Goal: Information Seeking & Learning: Check status

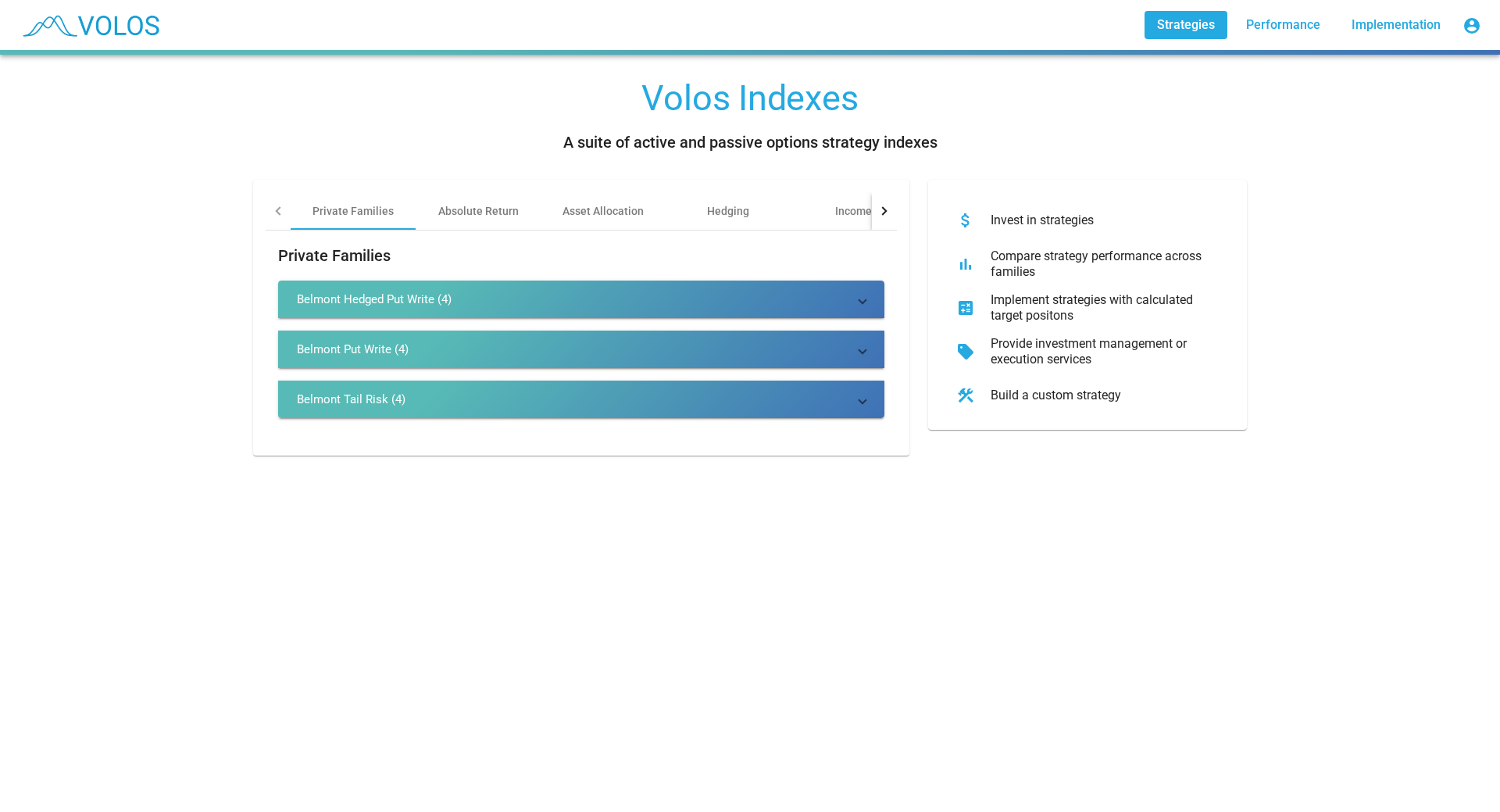
click at [333, 339] on mat-expansion-panel-header "Belmont Put Write (4)" at bounding box center [580, 349] width 606 height 37
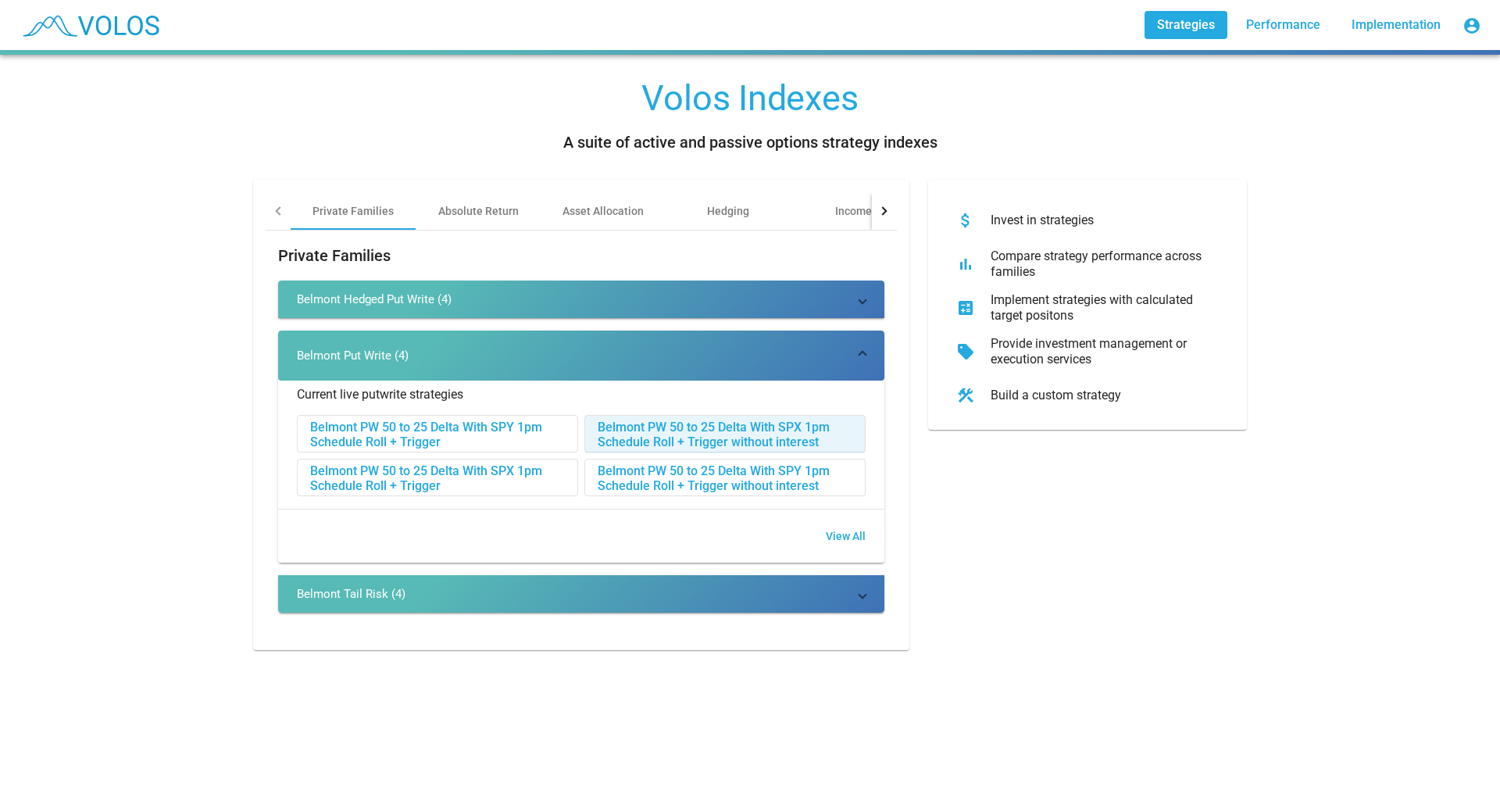
click at [629, 431] on div "Belmont PW 50 to 25 Delta With SPX 1pm Schedule Roll + Trigger without interest" at bounding box center [725, 434] width 279 height 37
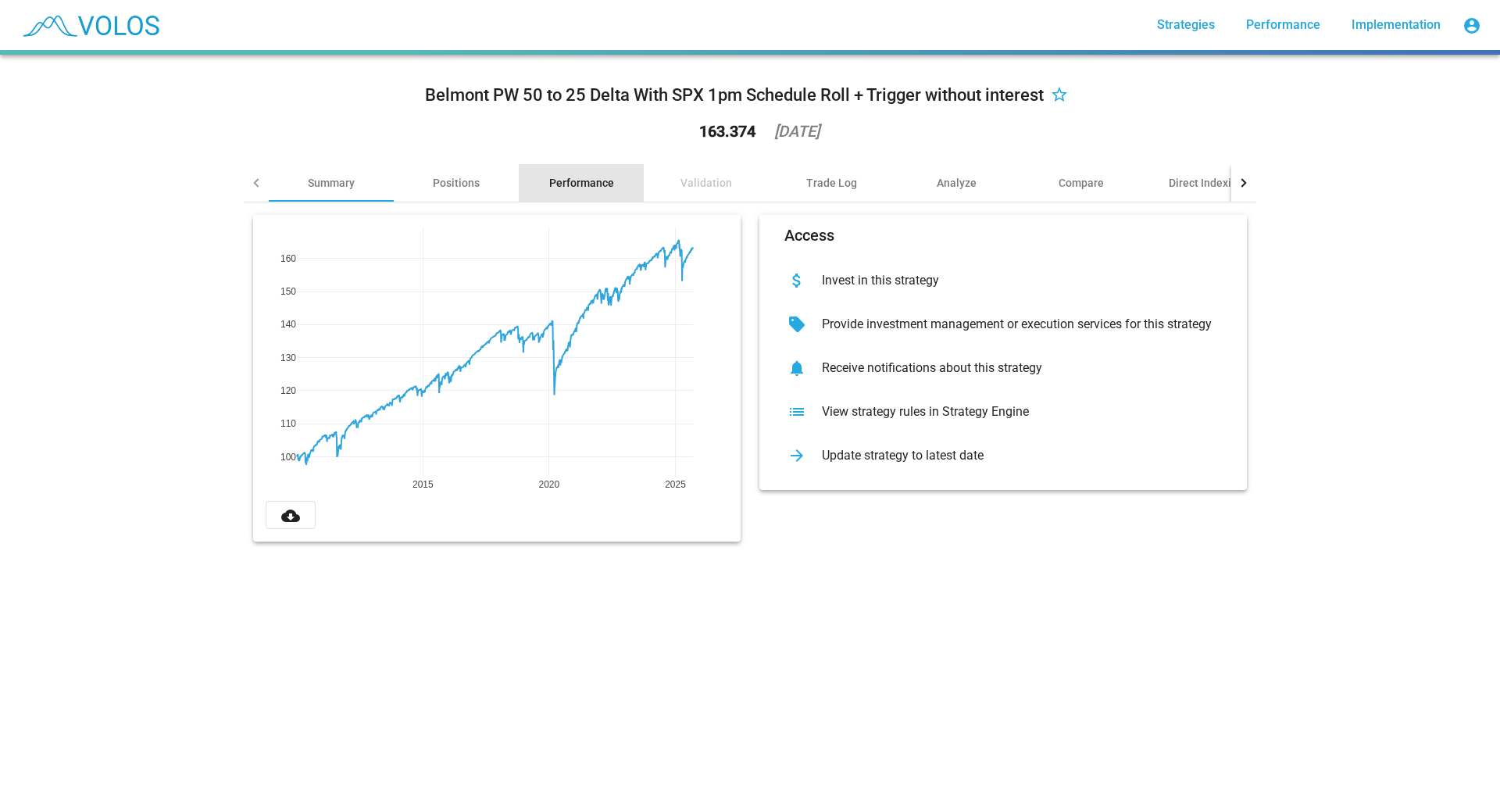
click at [577, 182] on div "Performance" at bounding box center [581, 183] width 64 height 16
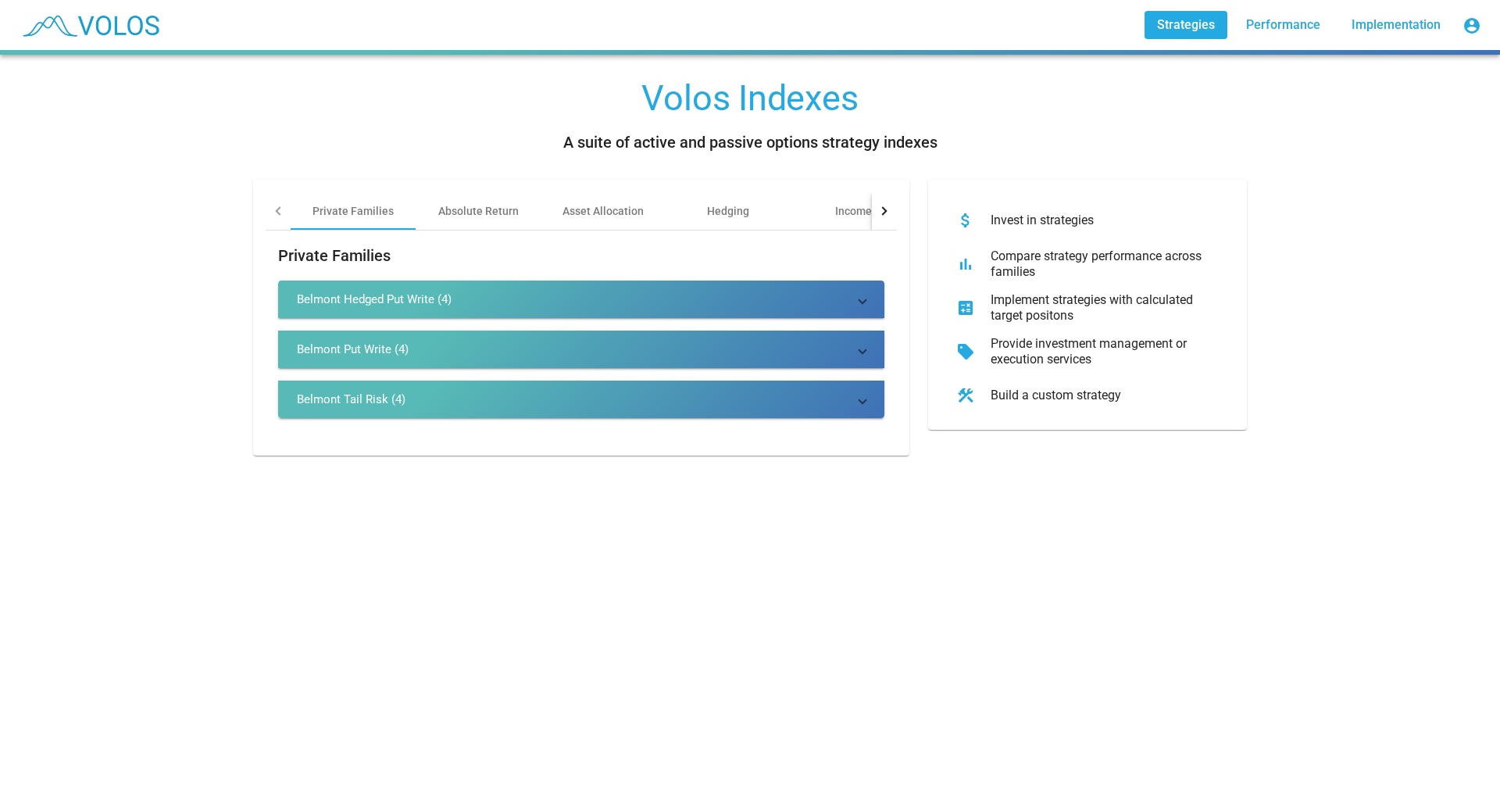
click at [349, 352] on div "Belmont Put Write (4)" at bounding box center [352, 349] width 112 height 16
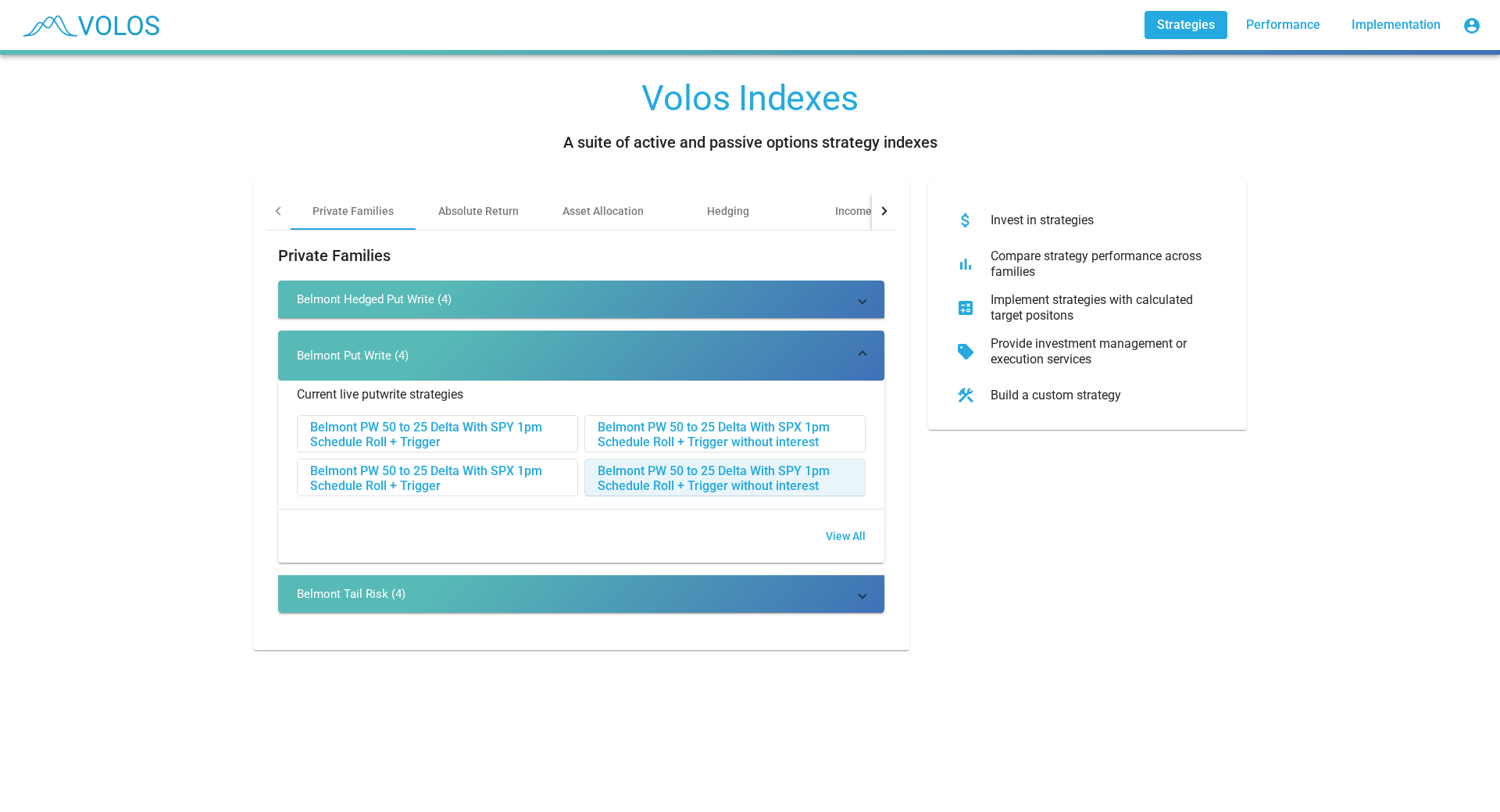
click at [671, 477] on div "Belmont PW 50 to 25 Delta With SPY 1pm Schedule Roll + Trigger without interest" at bounding box center [725, 478] width 279 height 37
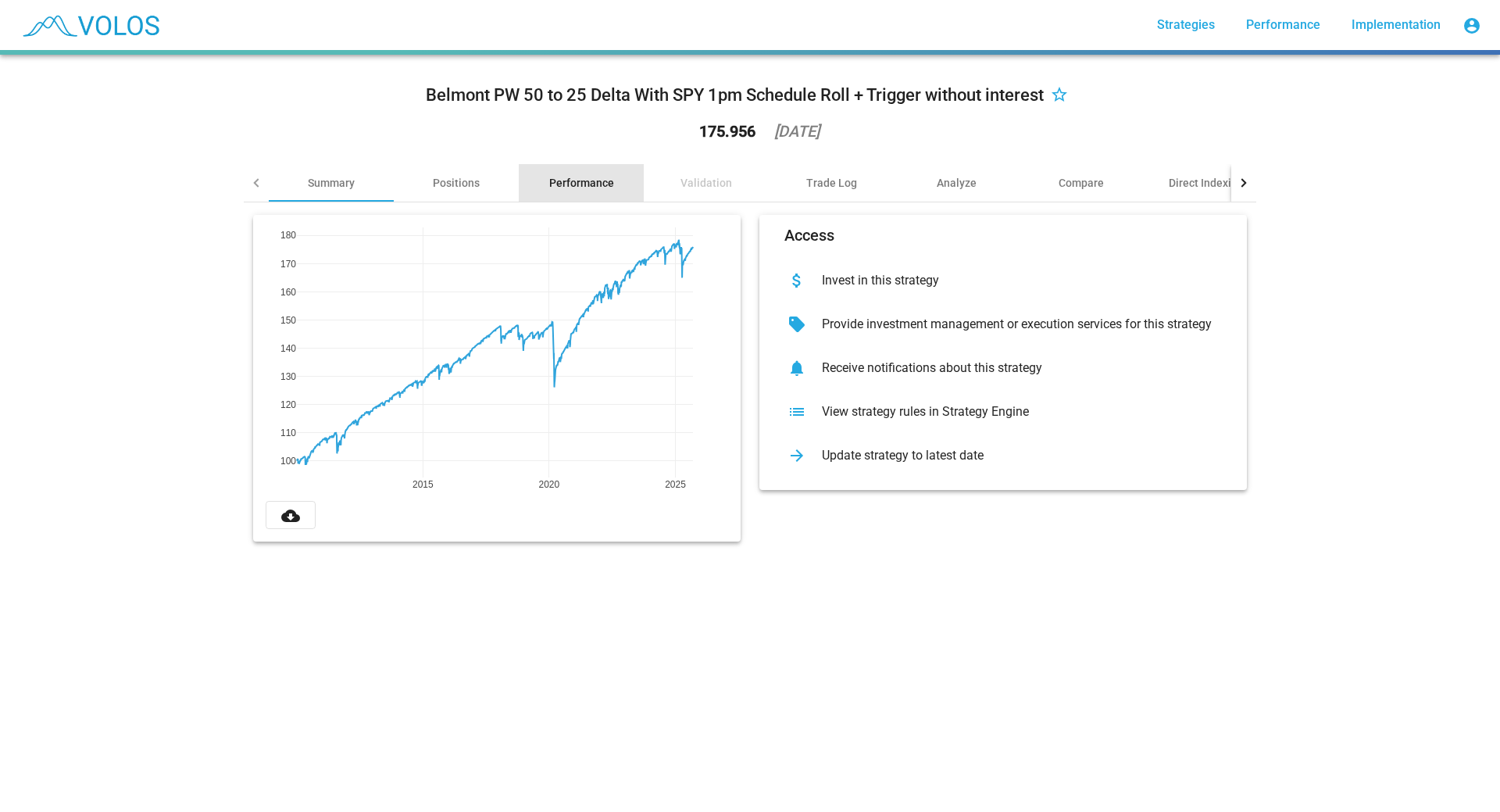
click at [602, 180] on div "Performance" at bounding box center [581, 183] width 64 height 16
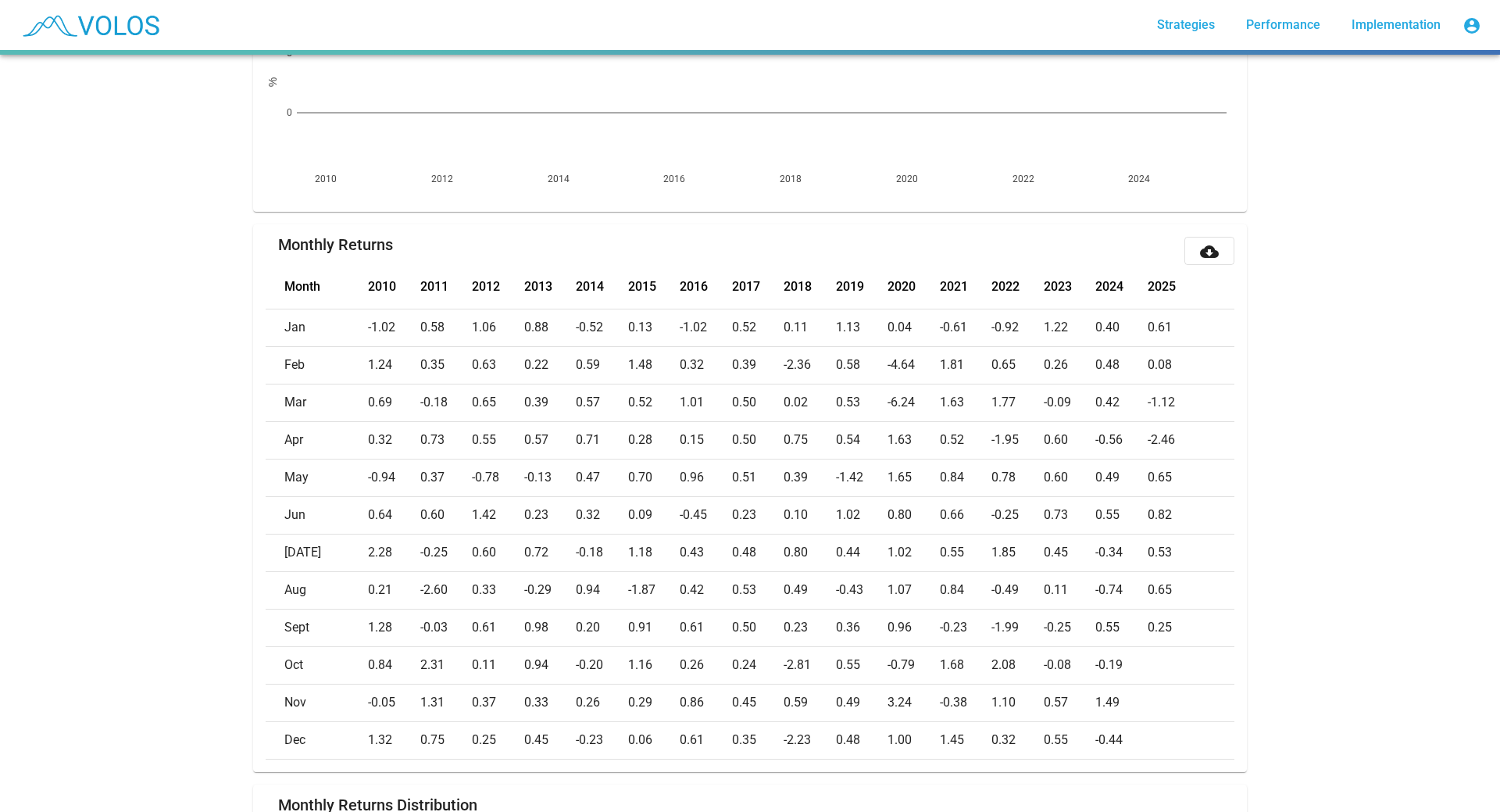
scroll to position [547, 0]
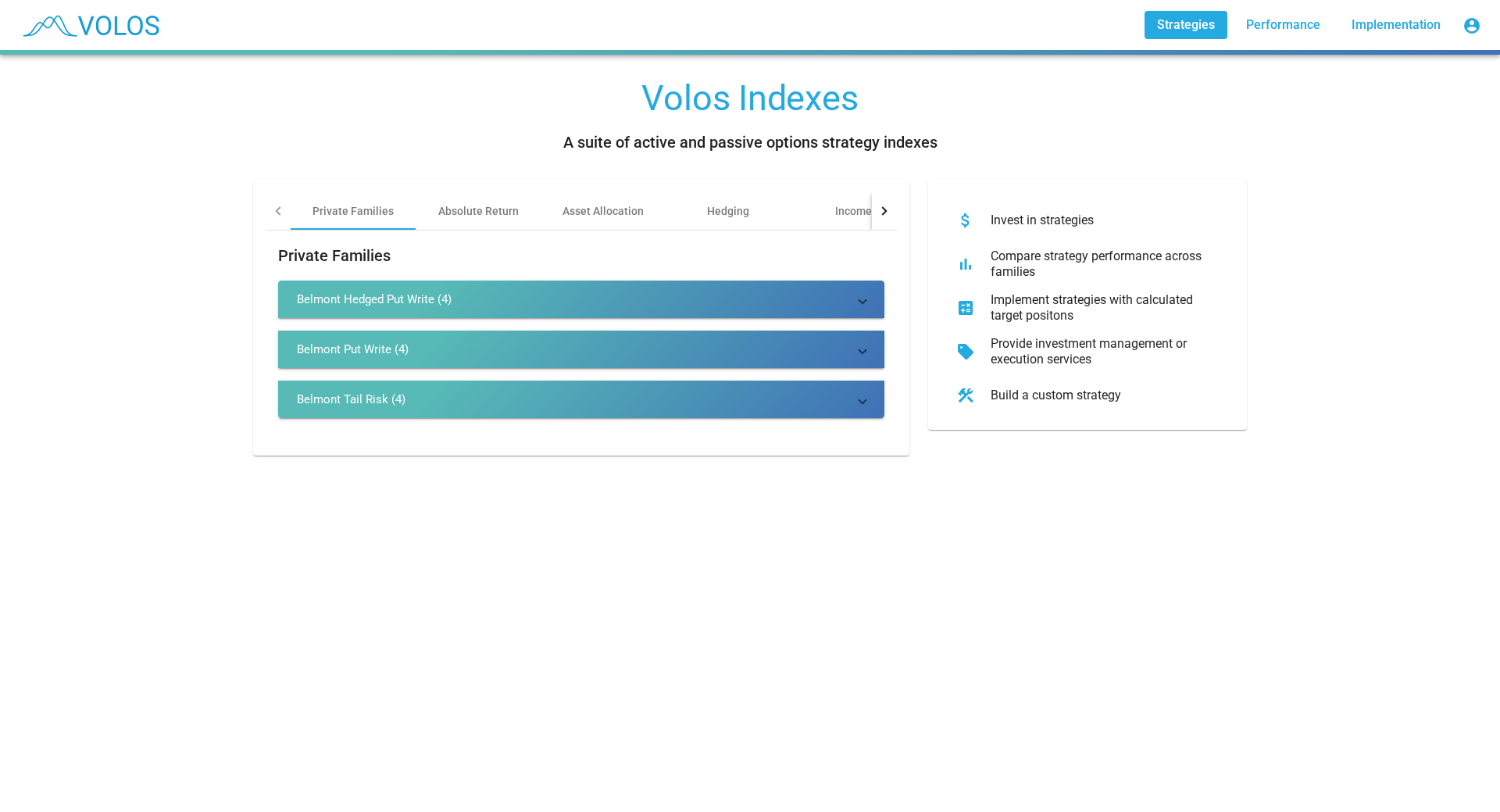
click at [368, 295] on div "Belmont Hedged Put Write (4)" at bounding box center [374, 299] width 155 height 16
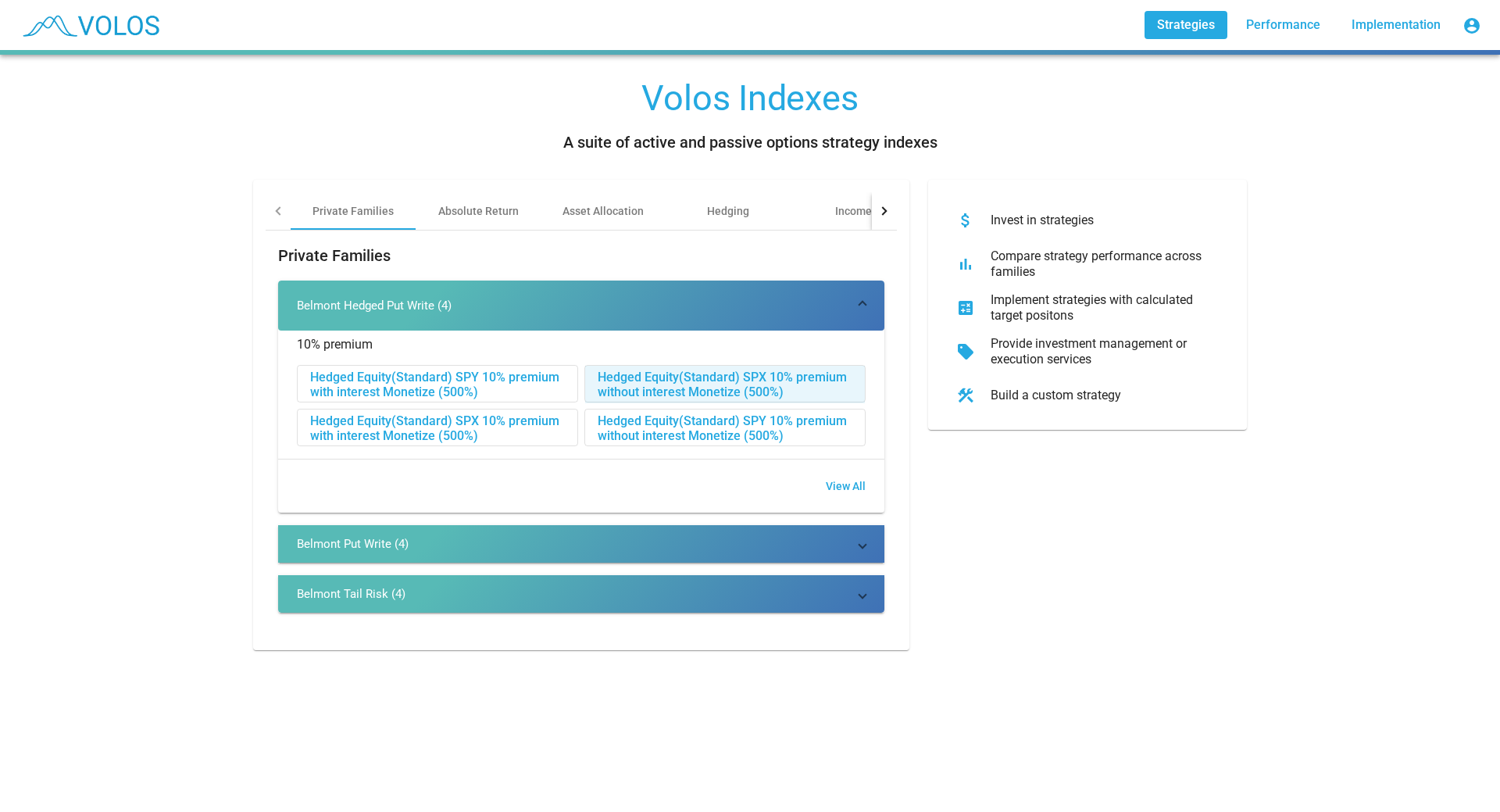
click at [681, 385] on div "Hedged Equity(Standard) SPX 10% premium without interest Monetize (500%)" at bounding box center [725, 384] width 279 height 37
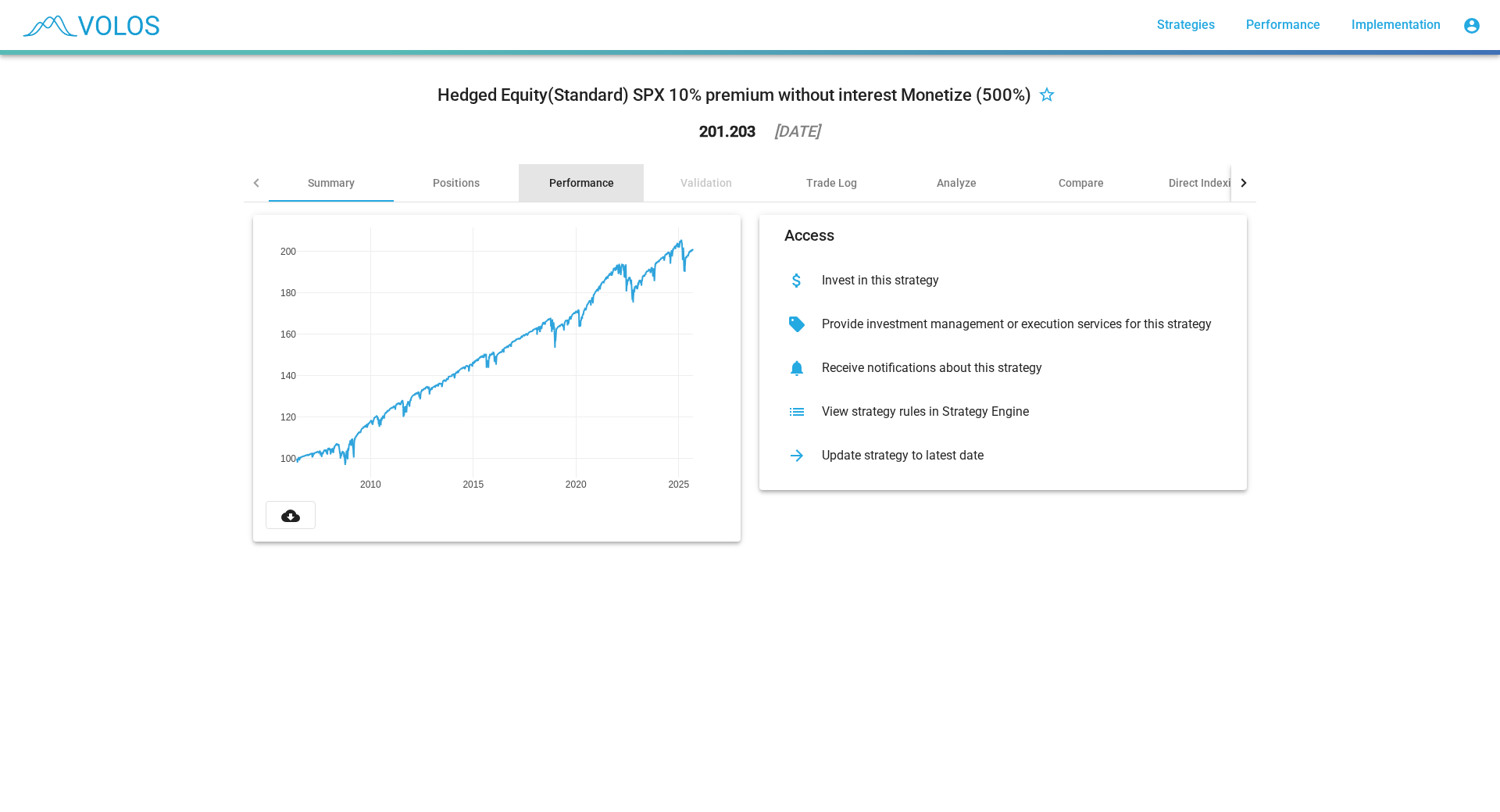
click at [584, 184] on div "Performance" at bounding box center [581, 183] width 64 height 16
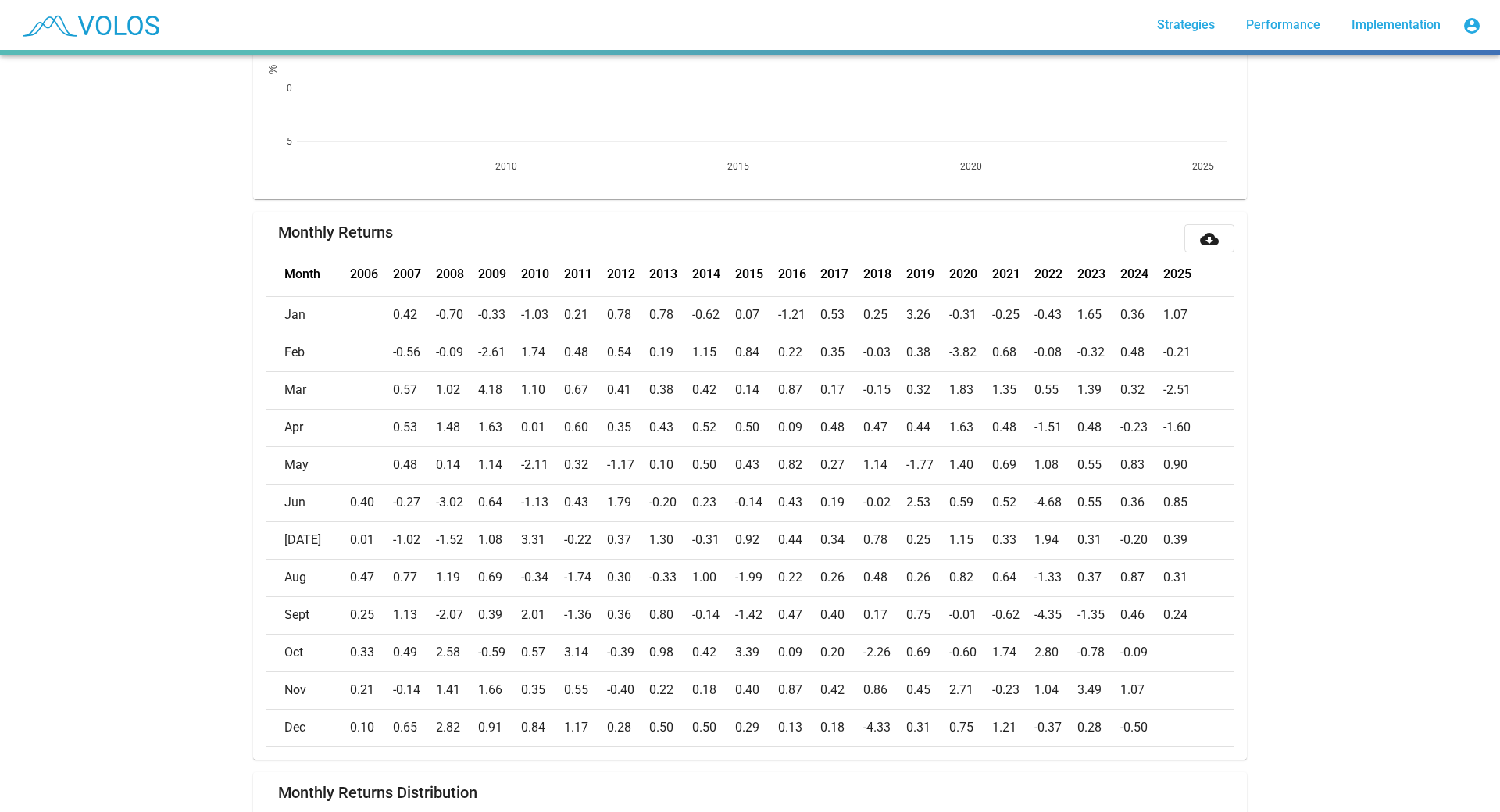
scroll to position [581, 0]
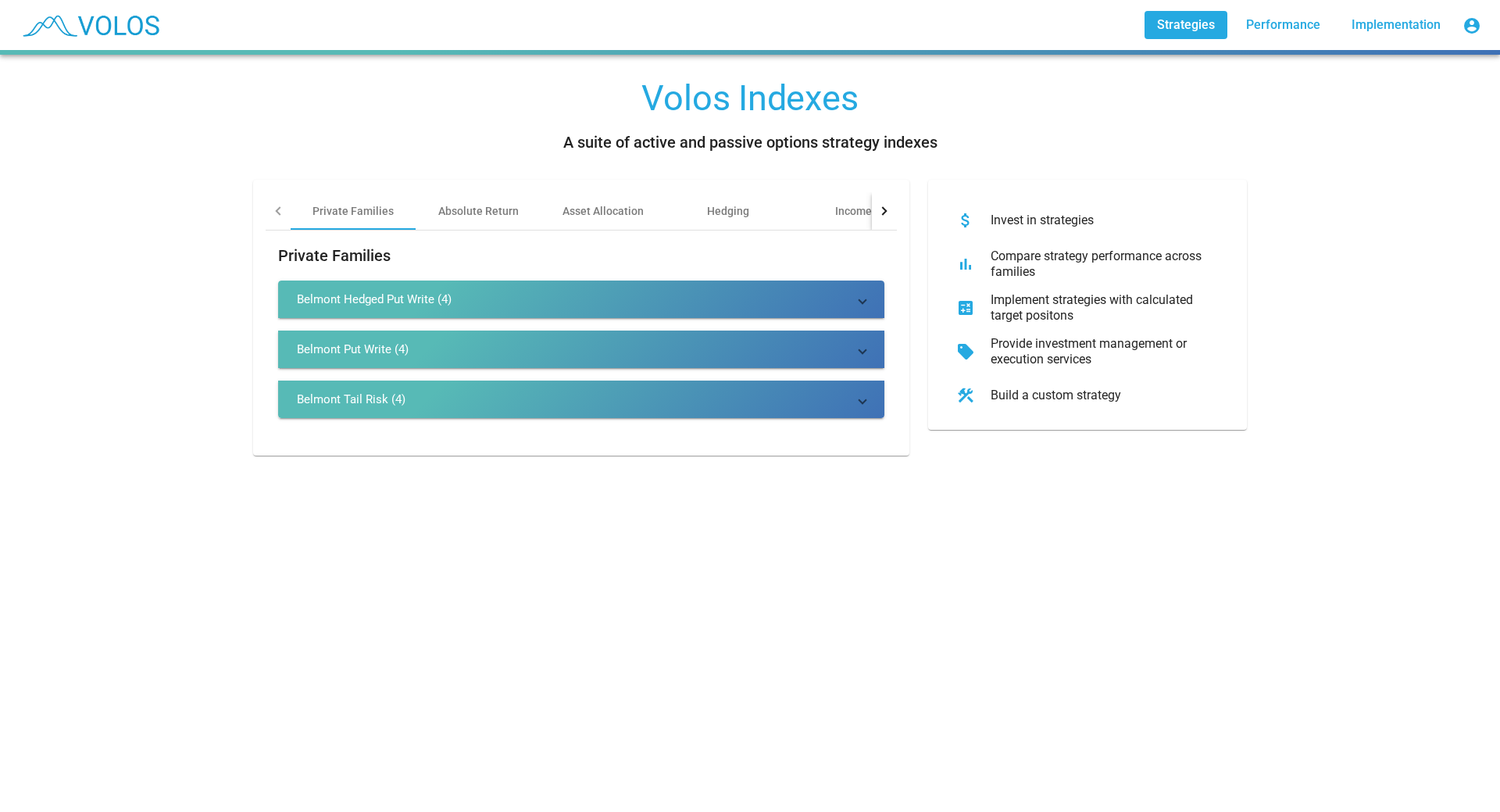
click at [316, 295] on div "Belmont Hedged Put Write (4)" at bounding box center [374, 299] width 155 height 16
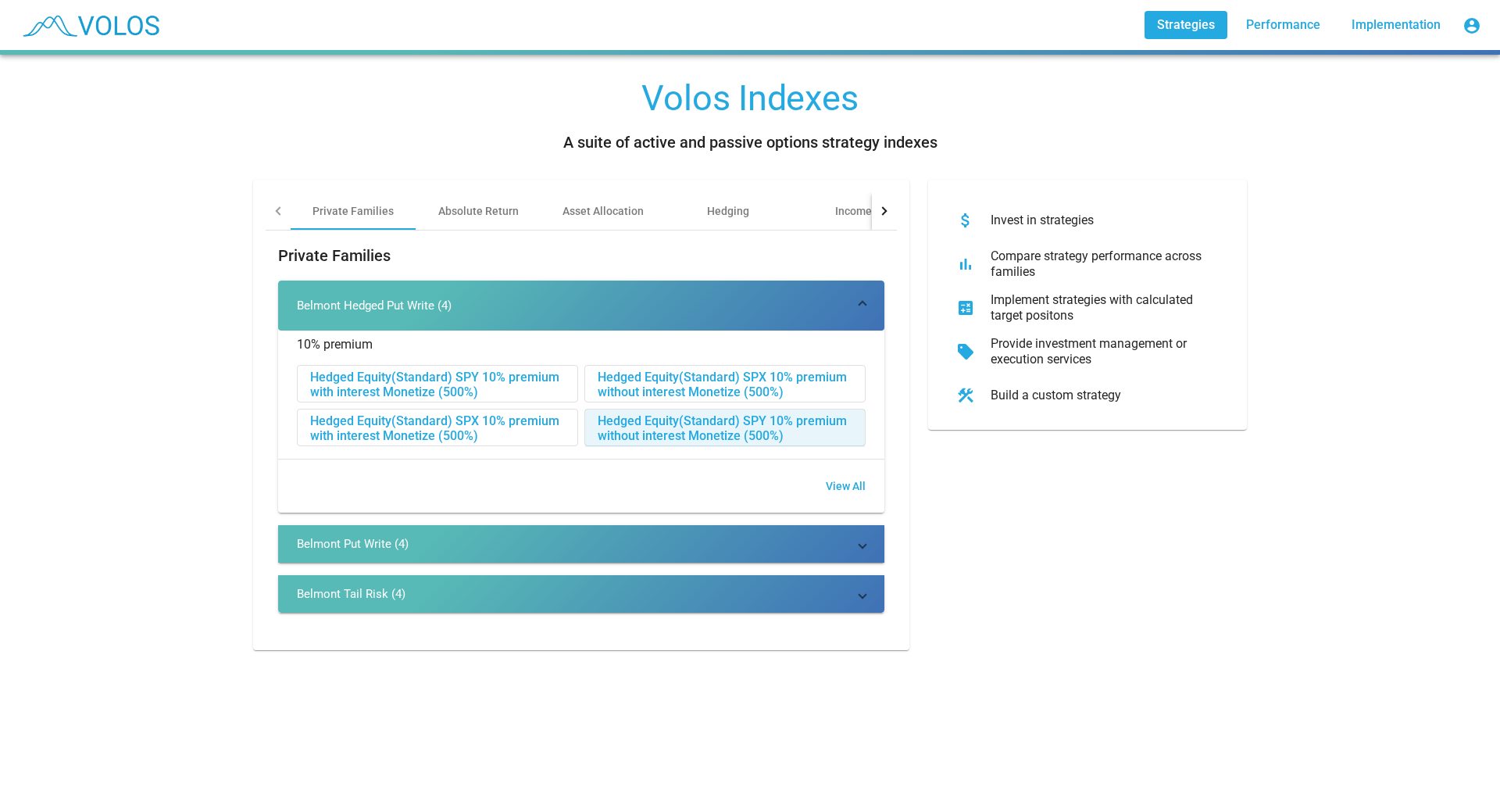
click at [616, 427] on div "Hedged Equity(Standard) SPY 10% premium without interest Monetize (500%)" at bounding box center [725, 427] width 279 height 37
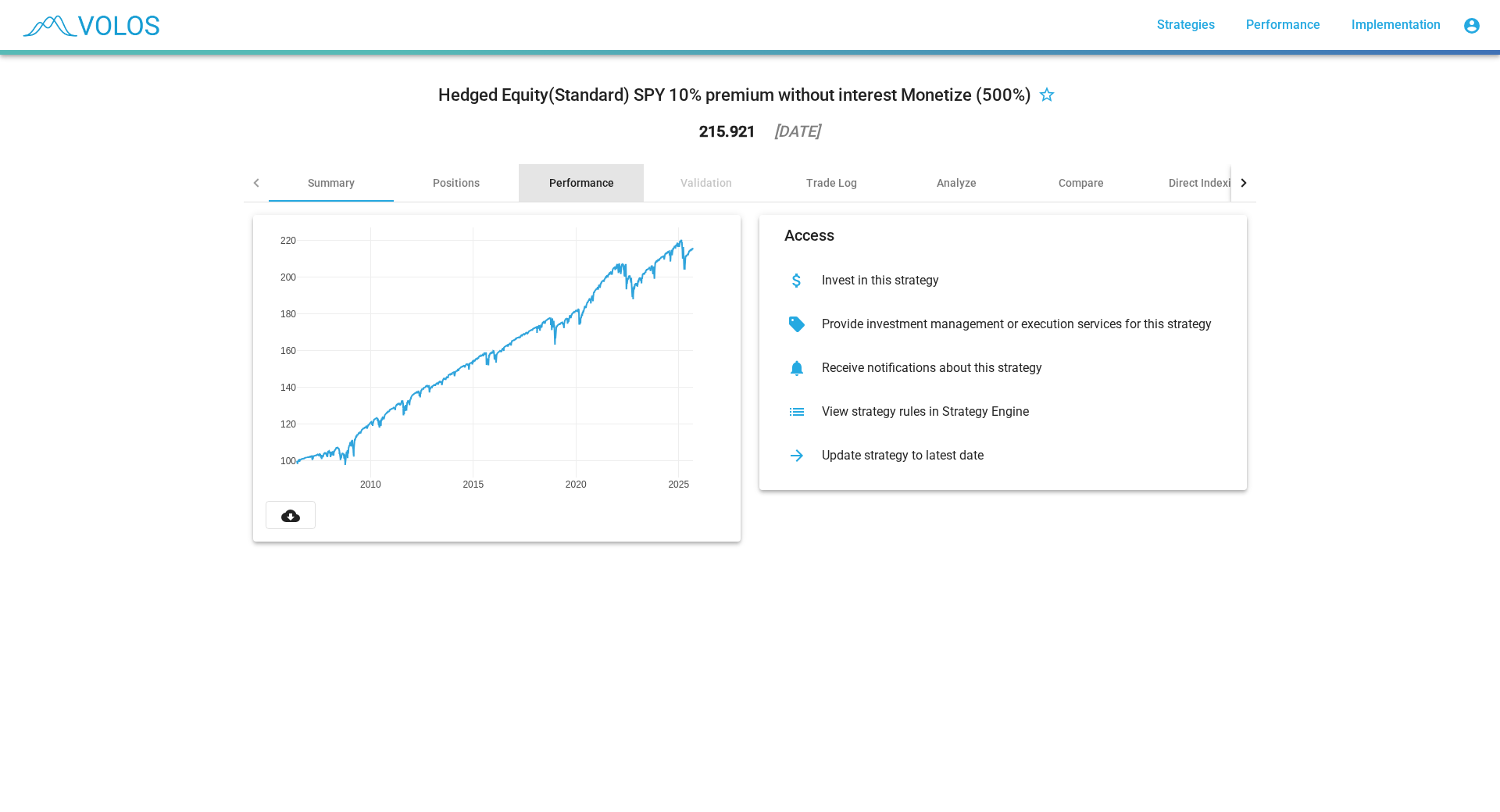
click at [574, 174] on div "Performance" at bounding box center [580, 182] width 125 height 37
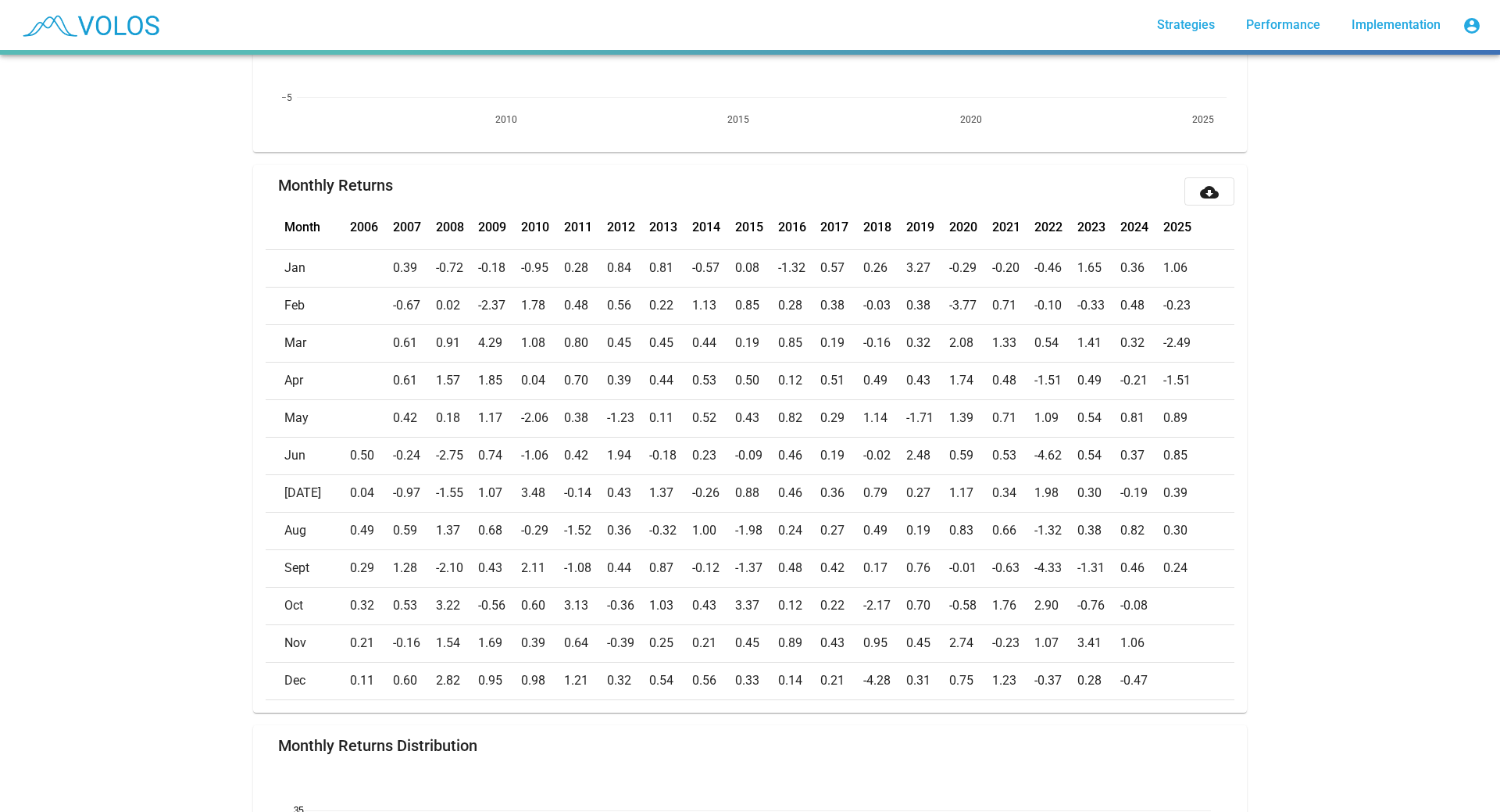
scroll to position [581, 0]
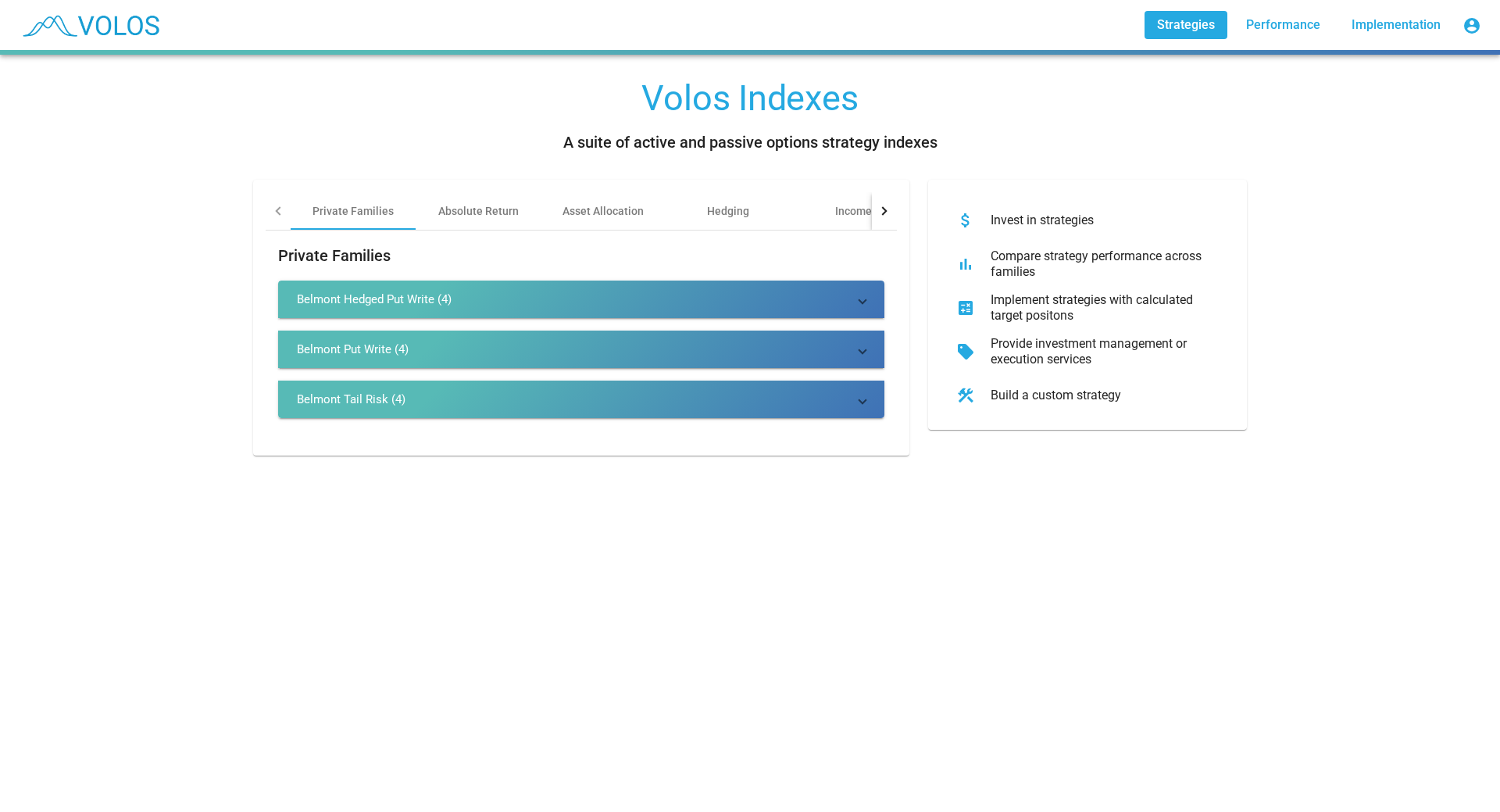
click at [318, 404] on div "Belmont Tail Risk (4)" at bounding box center [351, 399] width 108 height 16
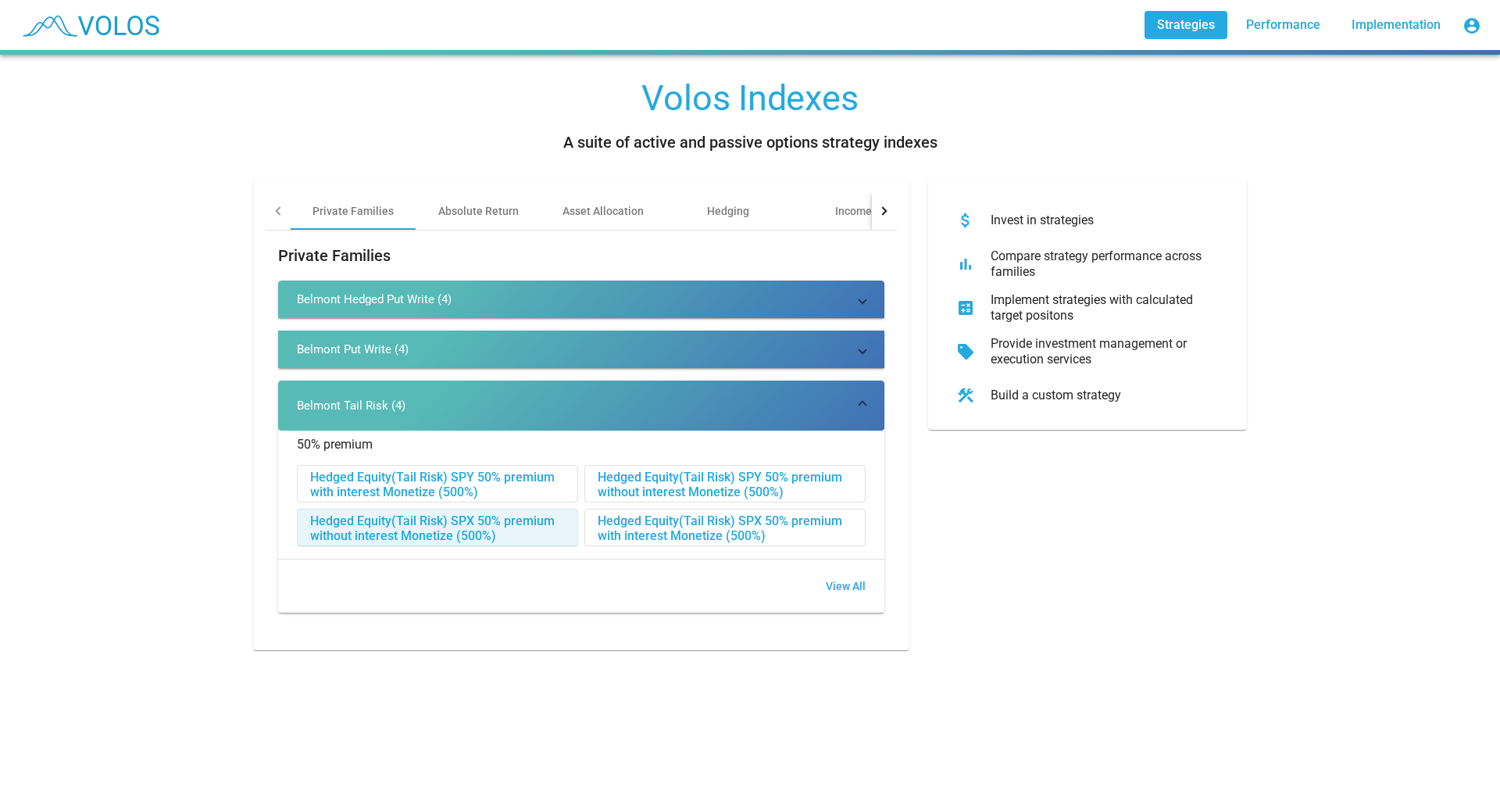
click at [424, 528] on div "Hedged Equity(Tail Risk) SPX 50% premium without interest Monetize (500%)" at bounding box center [437, 528] width 279 height 37
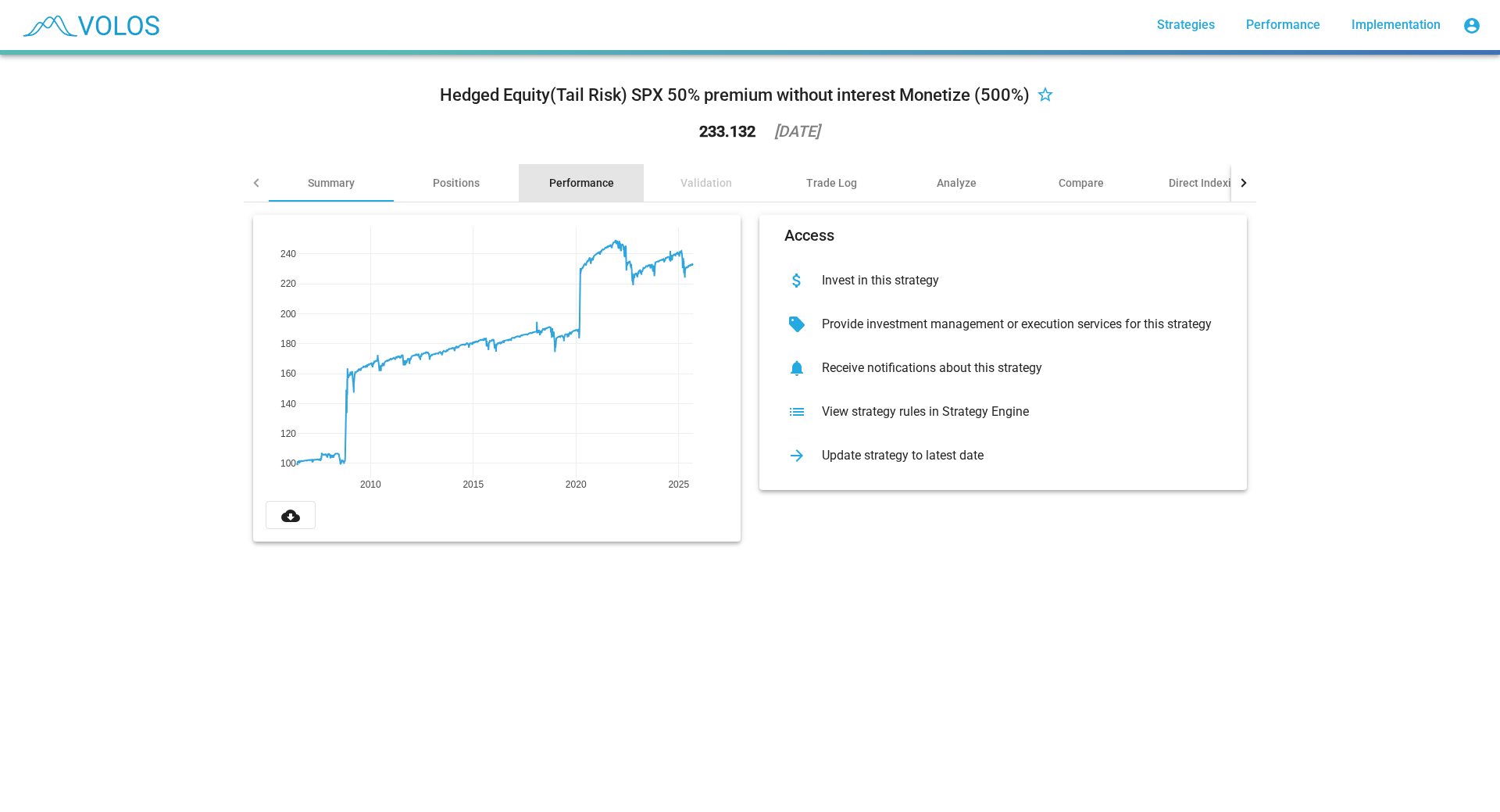
click at [594, 184] on div "Performance" at bounding box center [581, 183] width 64 height 16
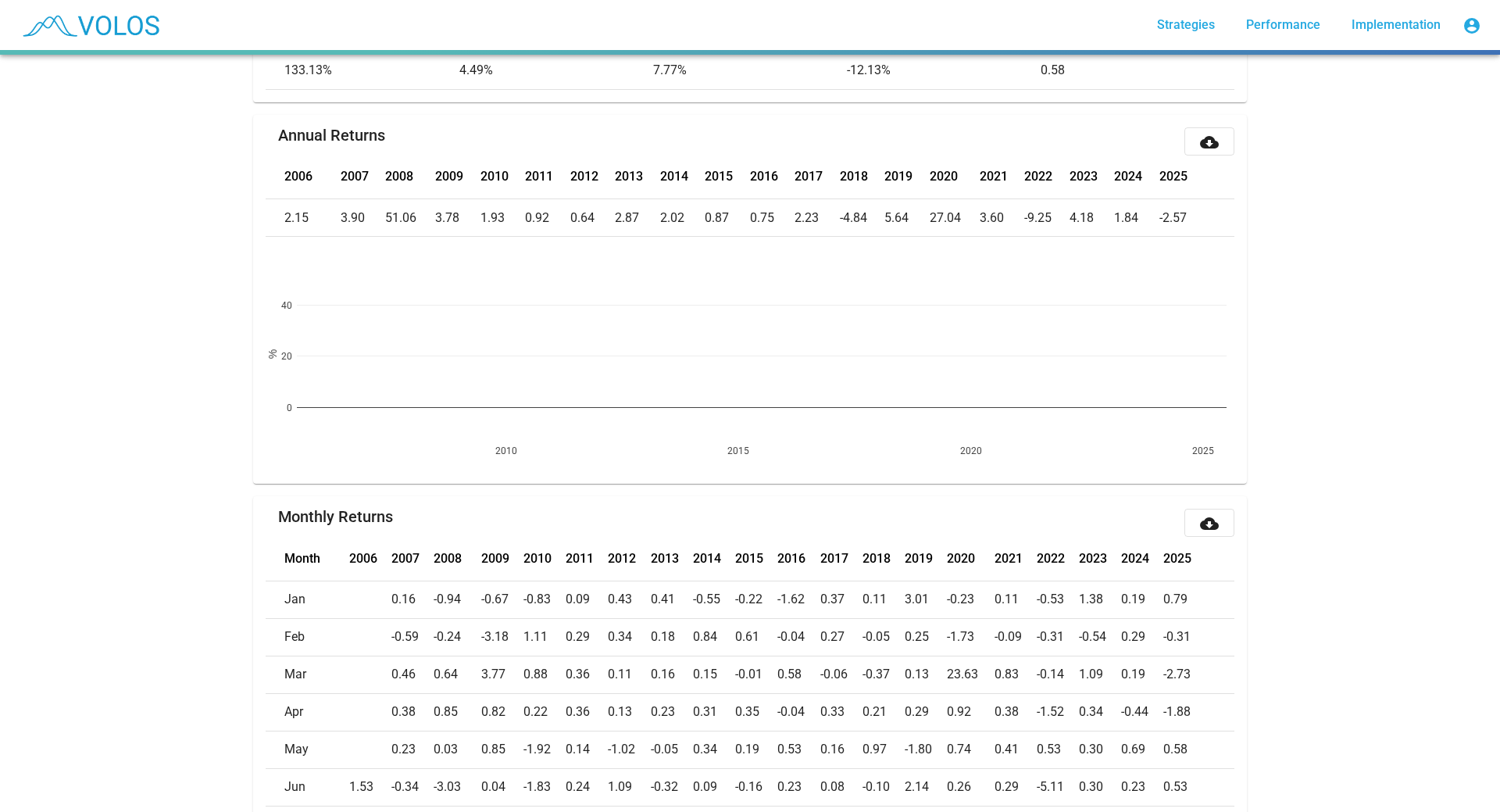
scroll to position [234, 0]
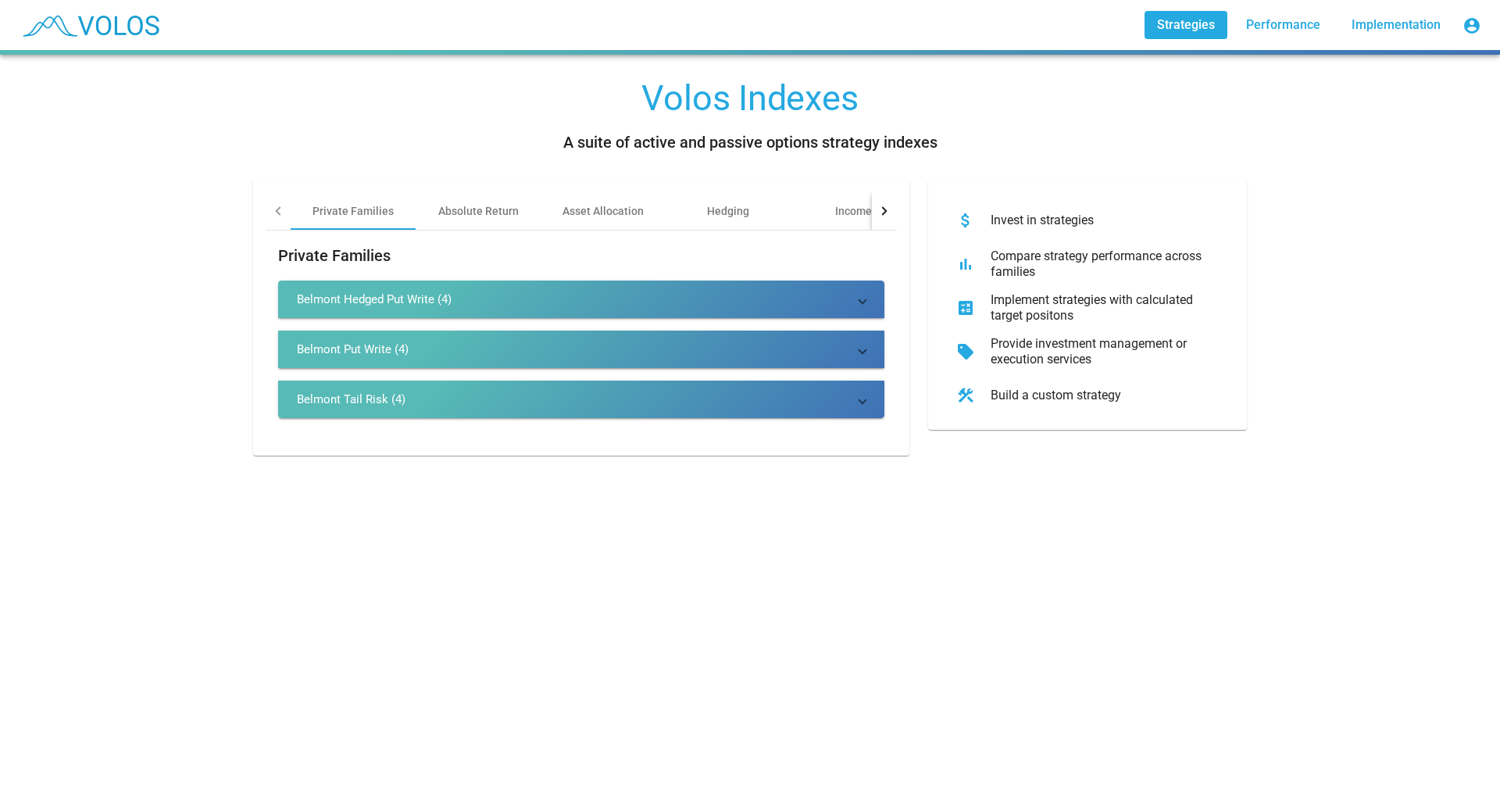
click at [342, 402] on div "Belmont Tail Risk (4)" at bounding box center [351, 399] width 108 height 16
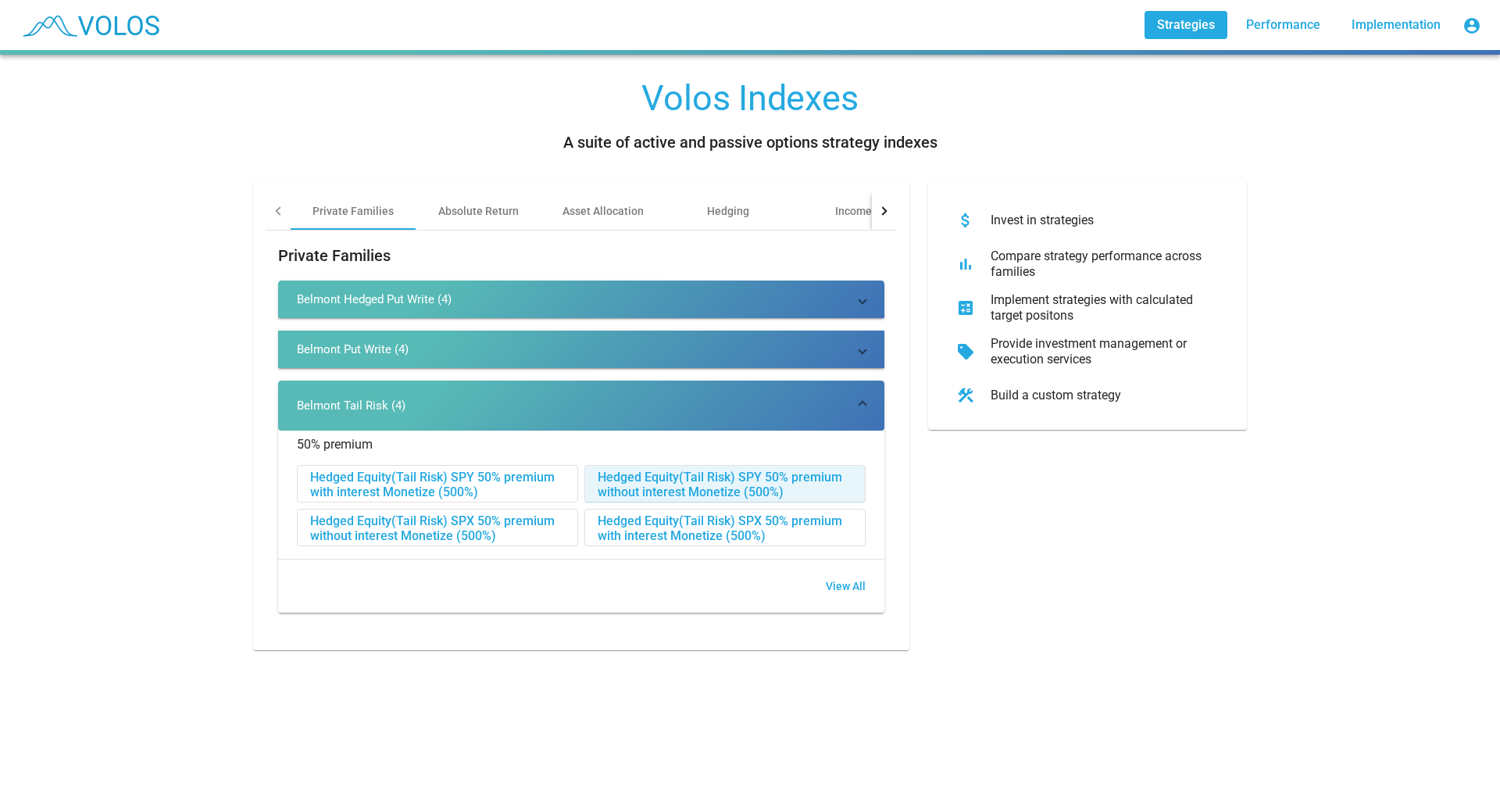
click at [619, 480] on div "Hedged Equity(Tail Risk) SPY 50% premium without interest Monetize (500%)" at bounding box center [725, 484] width 279 height 37
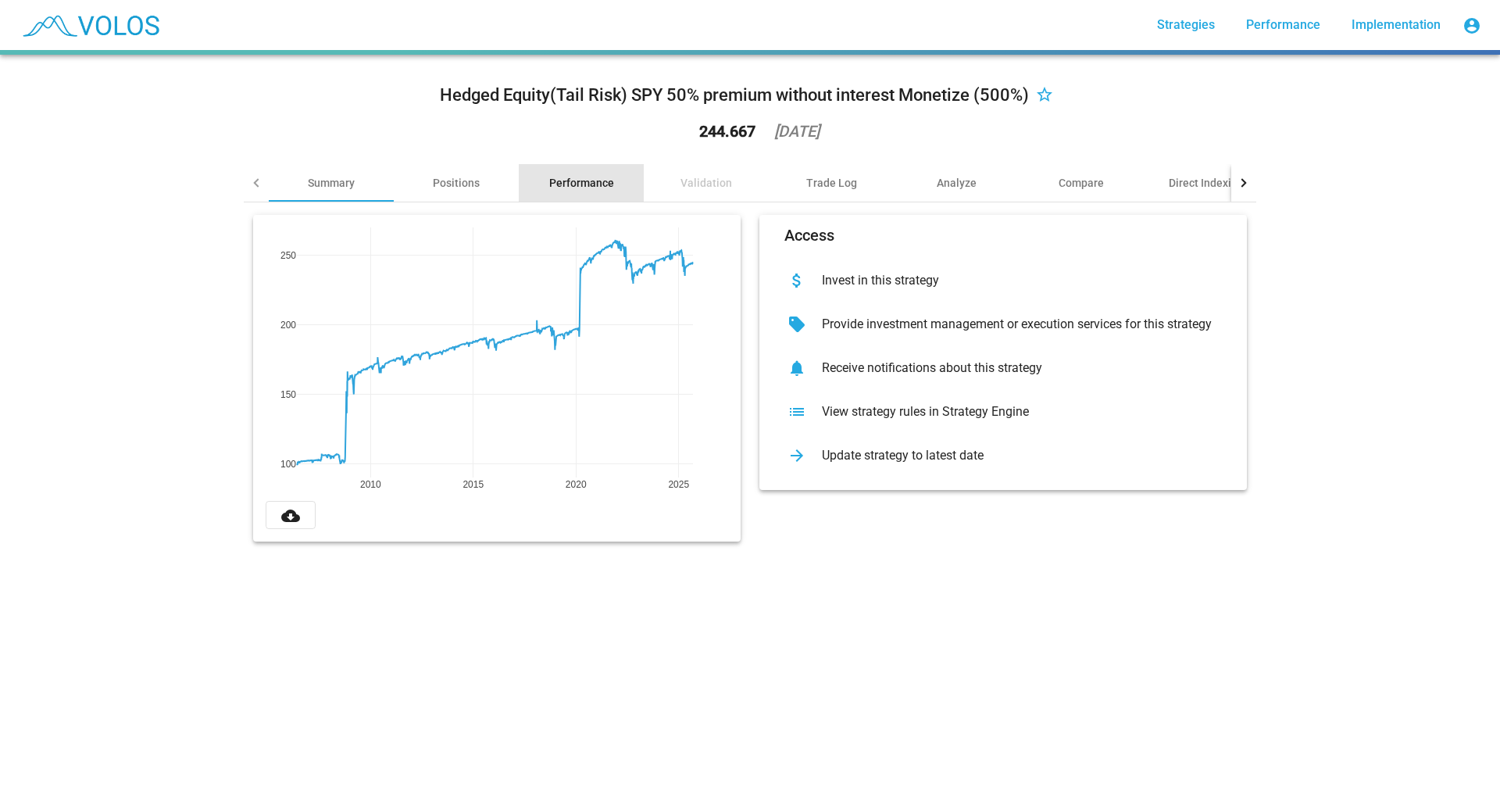
click at [595, 181] on div "Performance" at bounding box center [581, 183] width 64 height 16
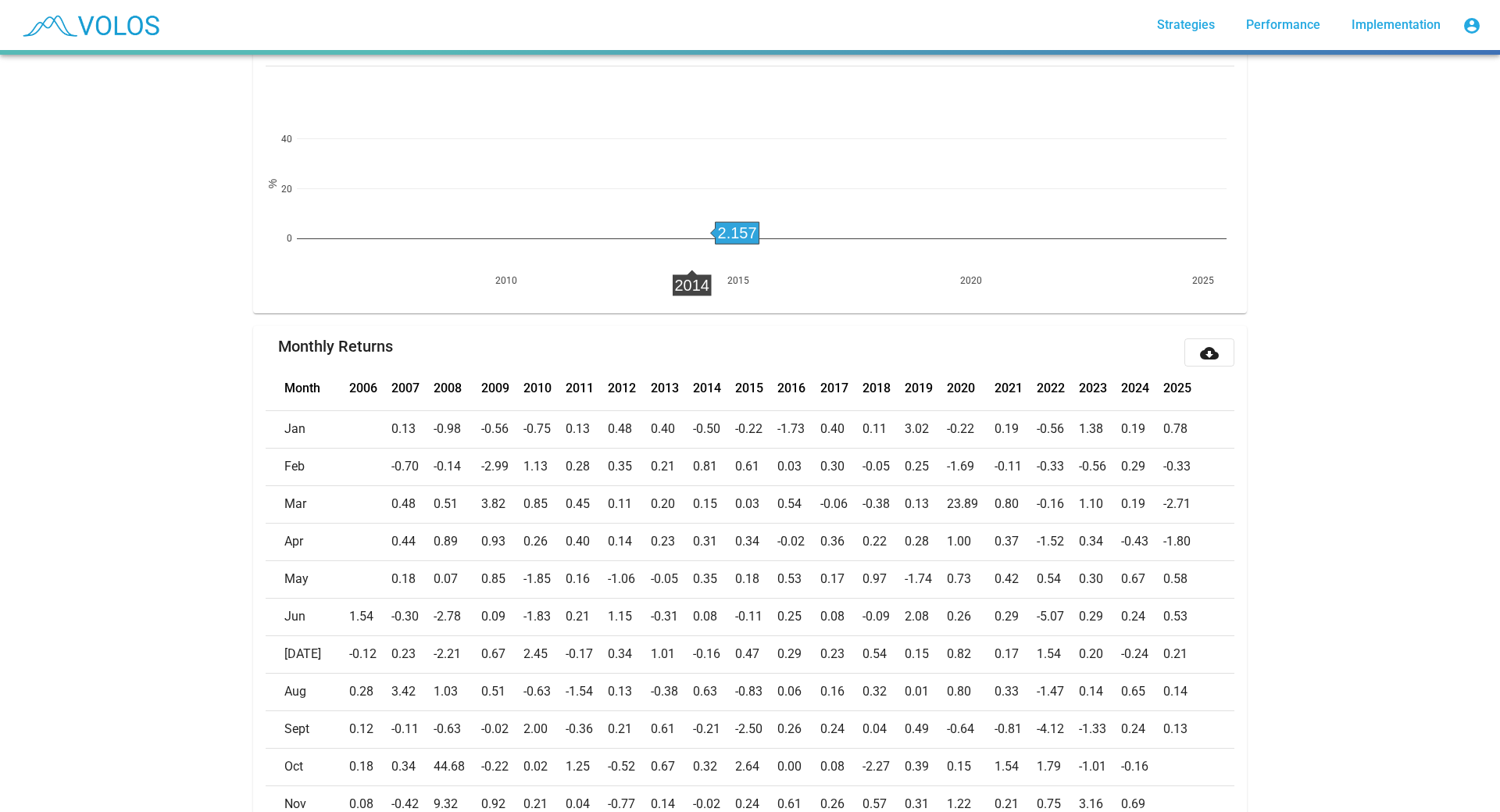
scroll to position [547, 0]
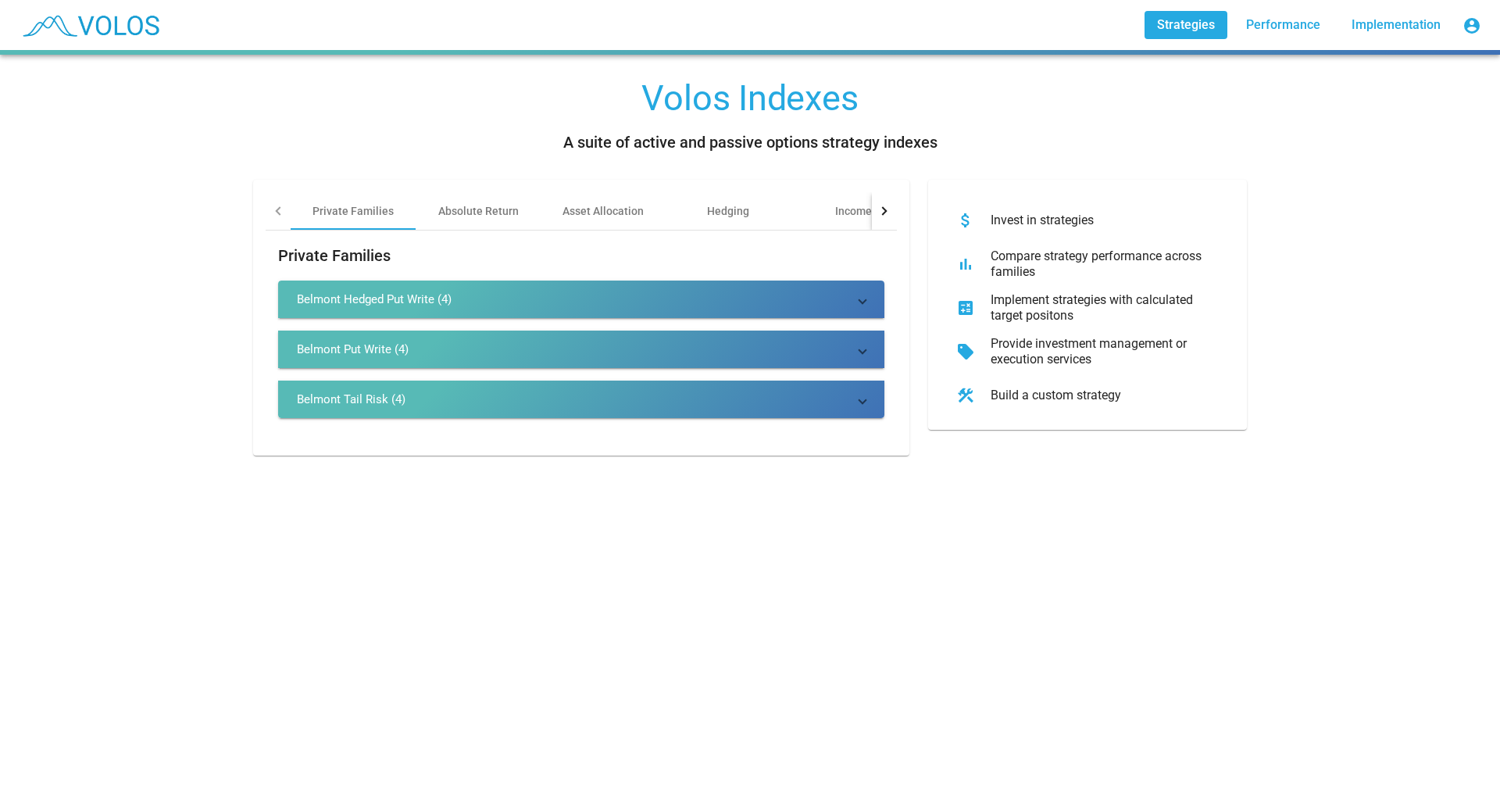
click at [355, 406] on div "Belmont Tail Risk (4)" at bounding box center [351, 399] width 108 height 16
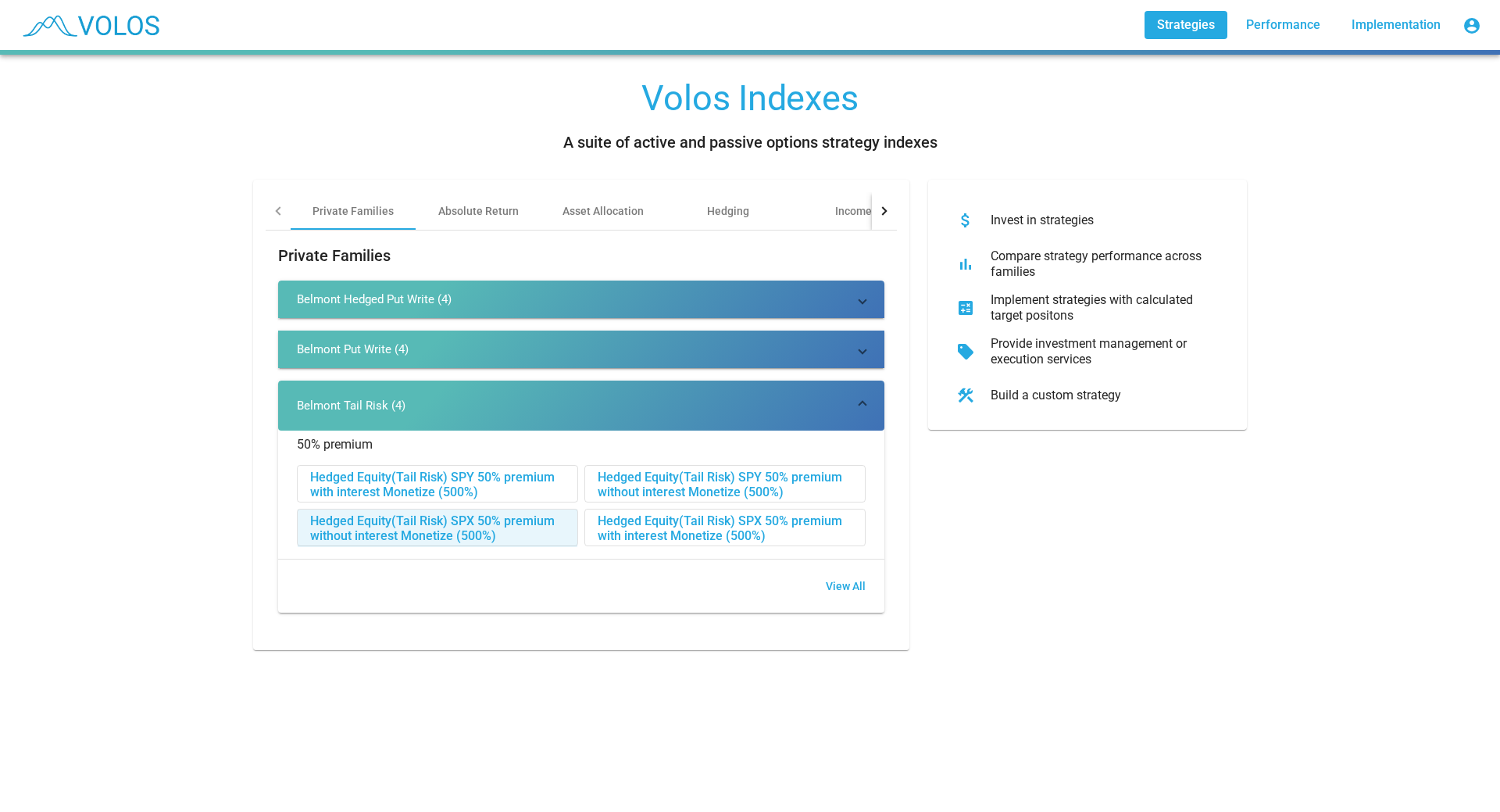
click at [348, 521] on div "Hedged Equity(Tail Risk) SPX 50% premium without interest Monetize (500%)" at bounding box center [437, 528] width 279 height 37
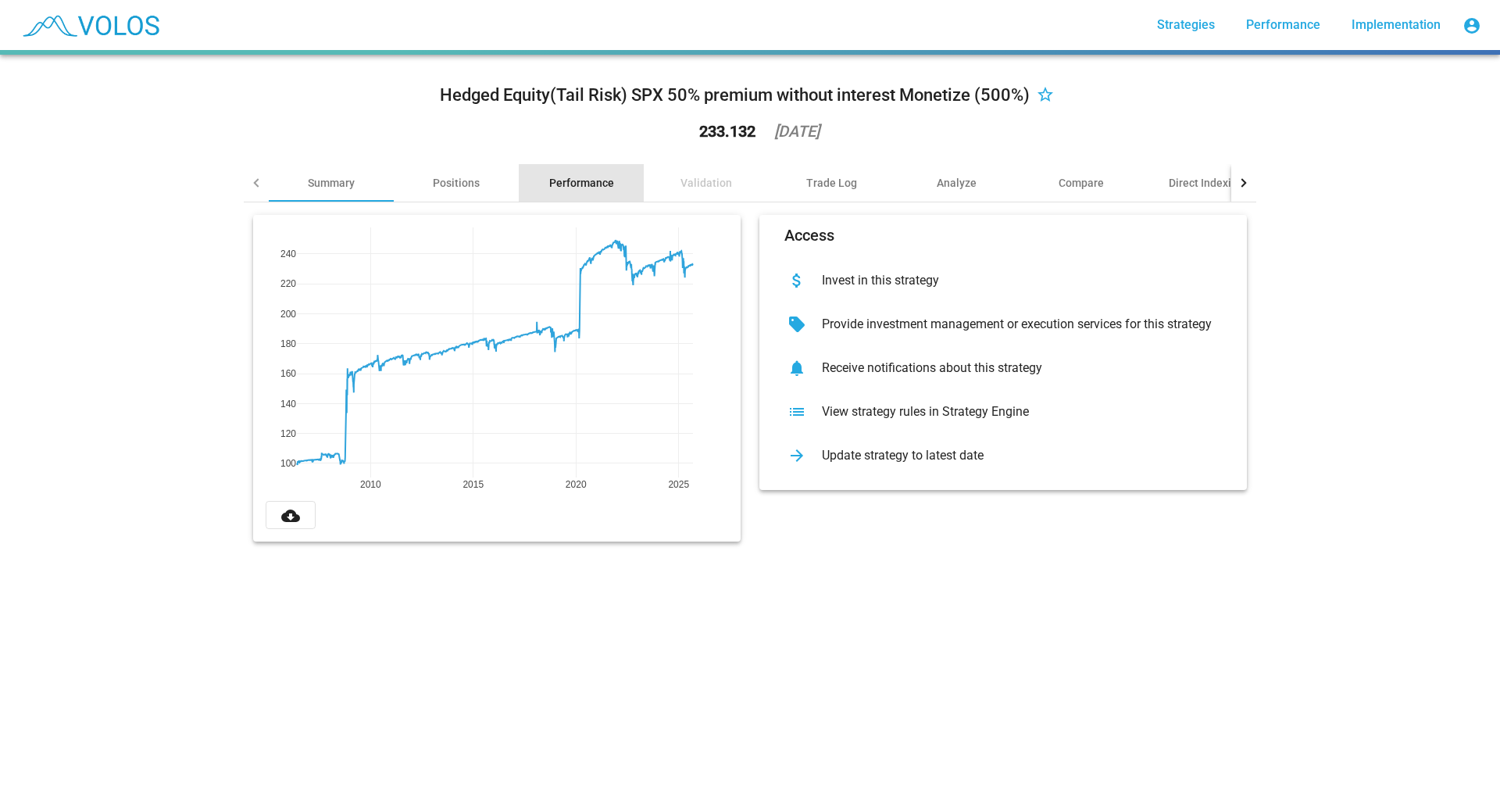
click at [586, 184] on div "Performance" at bounding box center [581, 183] width 64 height 16
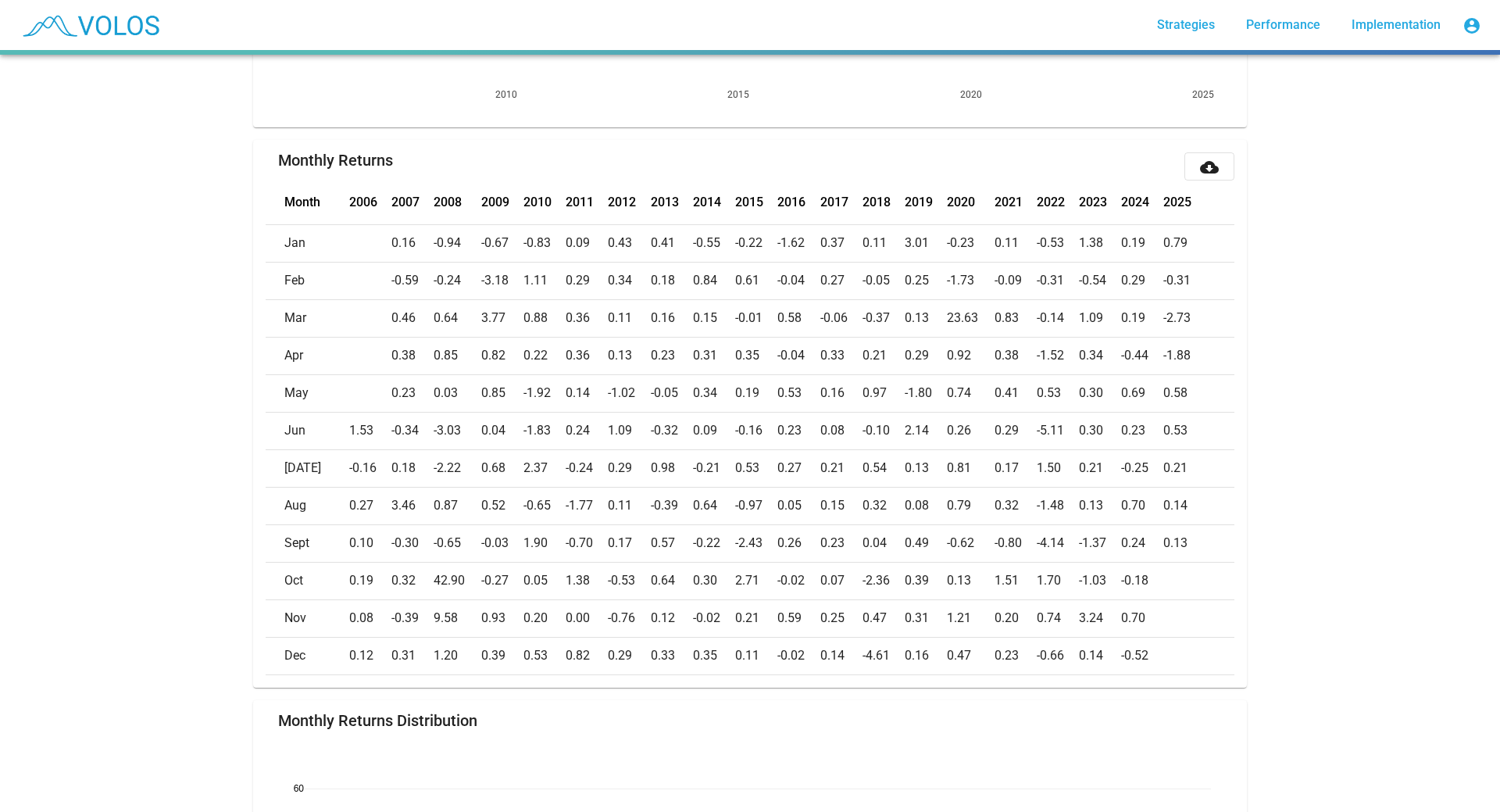
scroll to position [625, 0]
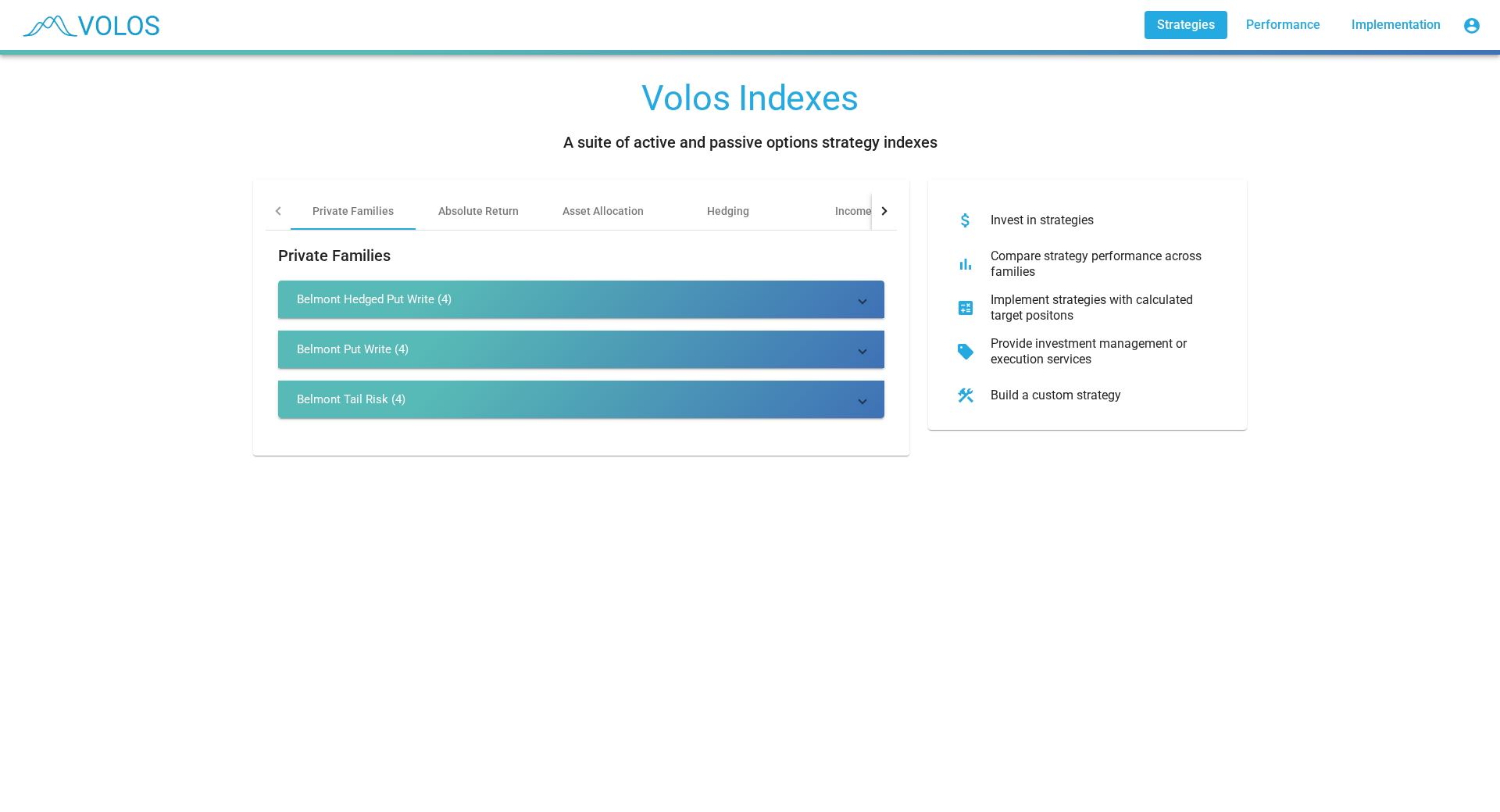
click at [309, 297] on div "Belmont Hedged Put Write (4)" at bounding box center [374, 299] width 155 height 16
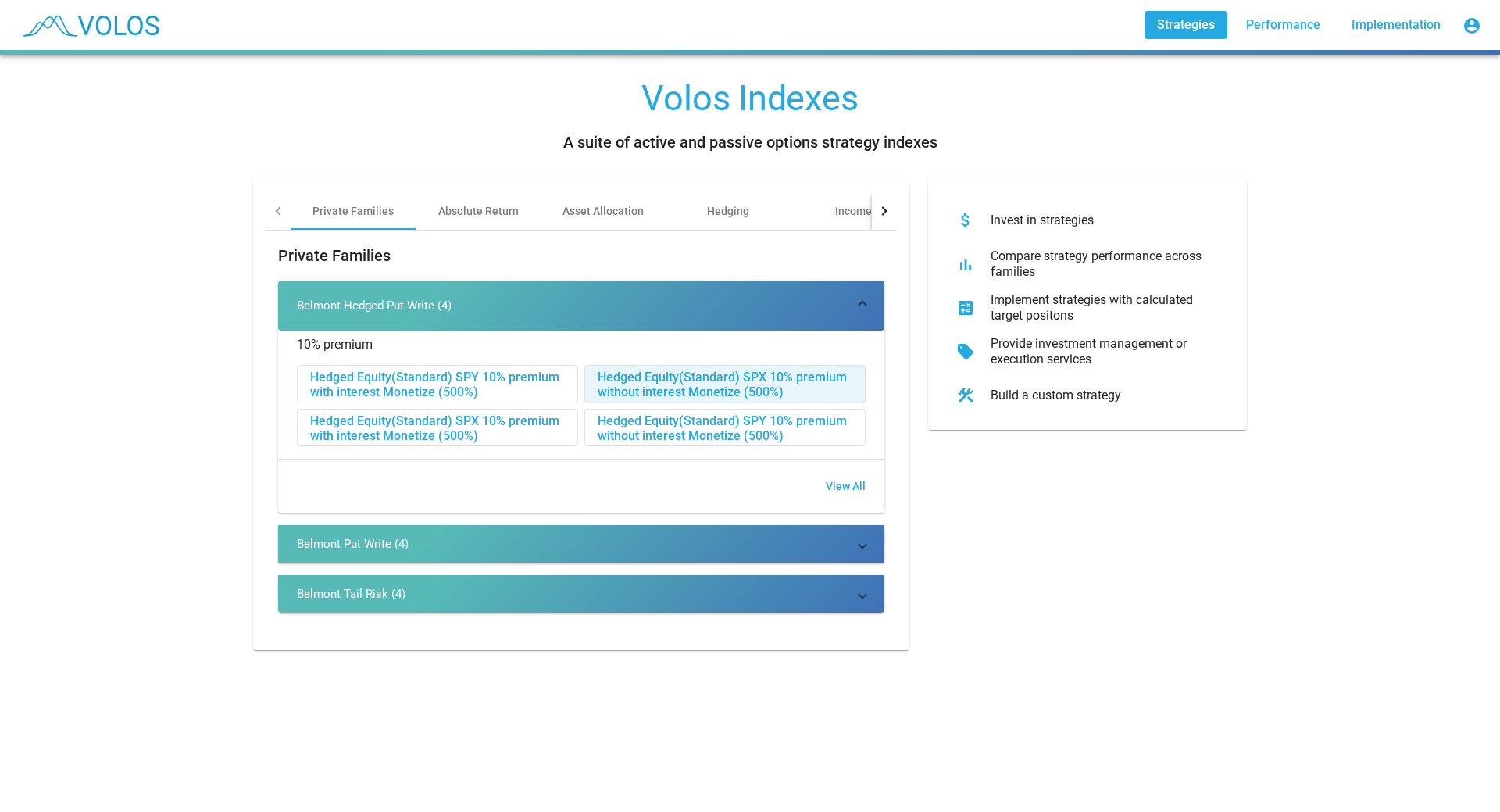
click at [628, 387] on div "Hedged Equity(Standard) SPX 10% premium without interest Monetize (500%)" at bounding box center [725, 384] width 279 height 37
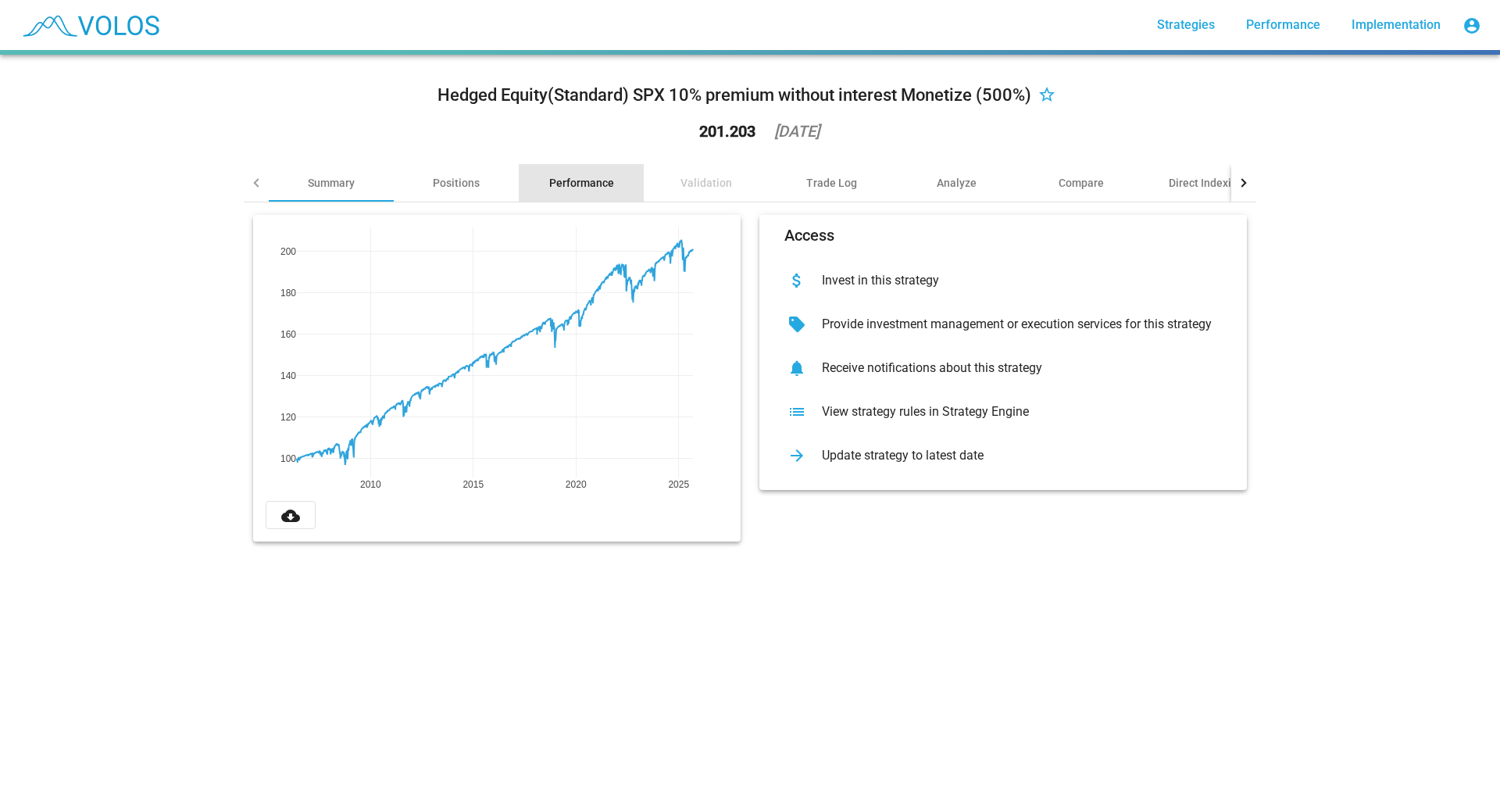
click at [581, 183] on div "Performance" at bounding box center [581, 183] width 64 height 16
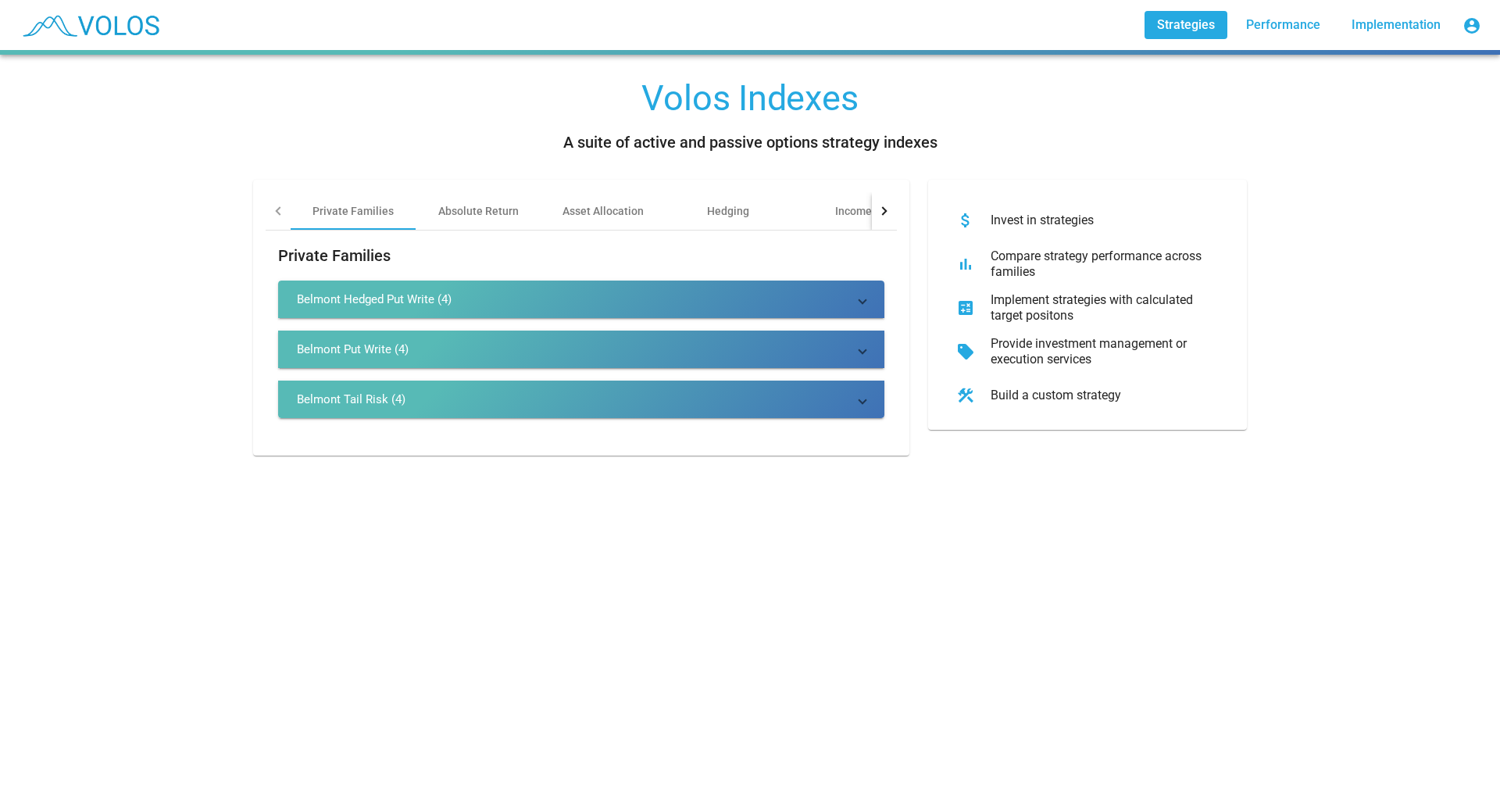
click at [408, 302] on div "Belmont Hedged Put Write (4)" at bounding box center [374, 299] width 155 height 16
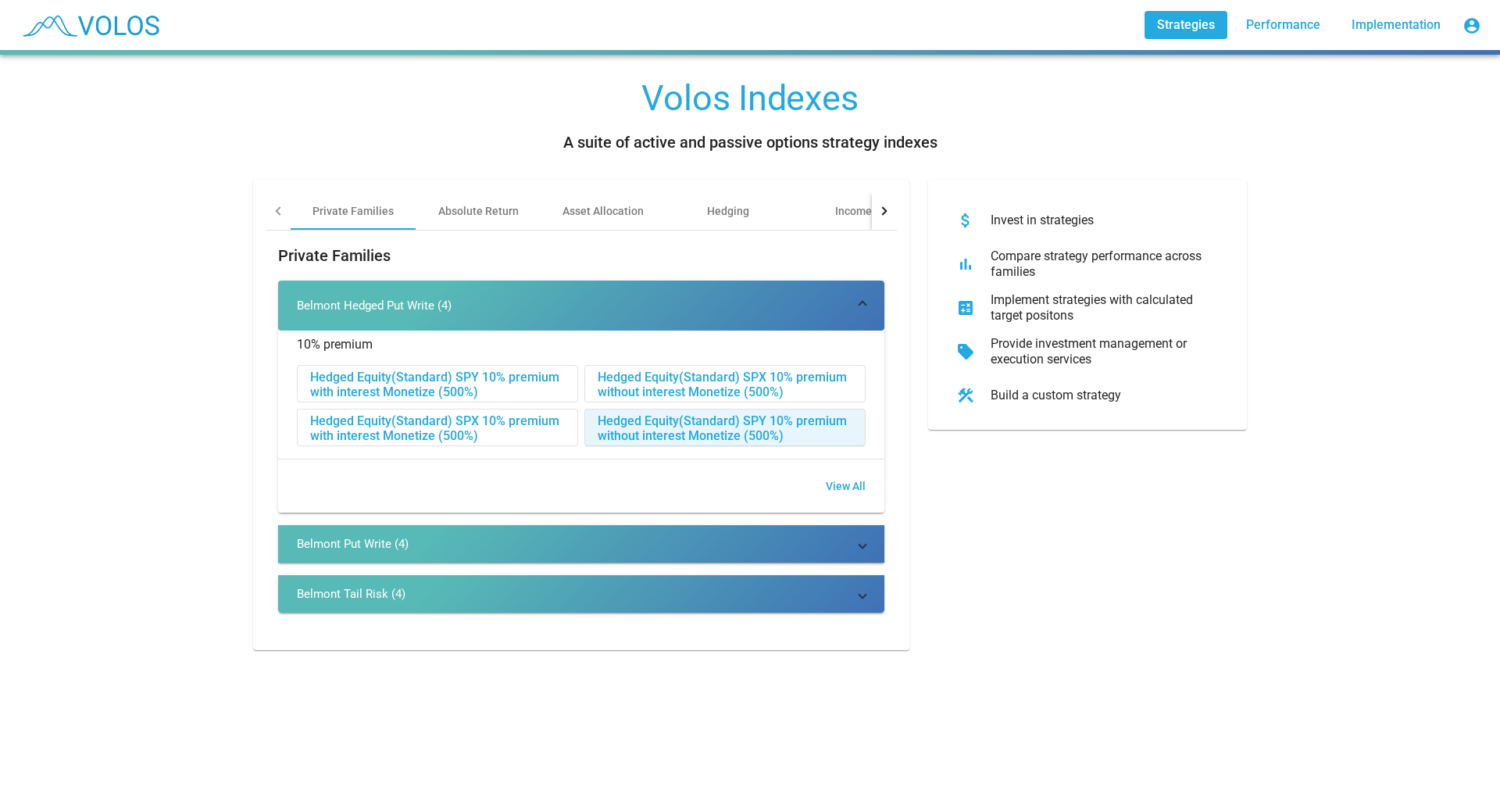
click at [616, 417] on div "Hedged Equity(Standard) SPY 10% premium without interest Monetize (500%)" at bounding box center [725, 427] width 279 height 37
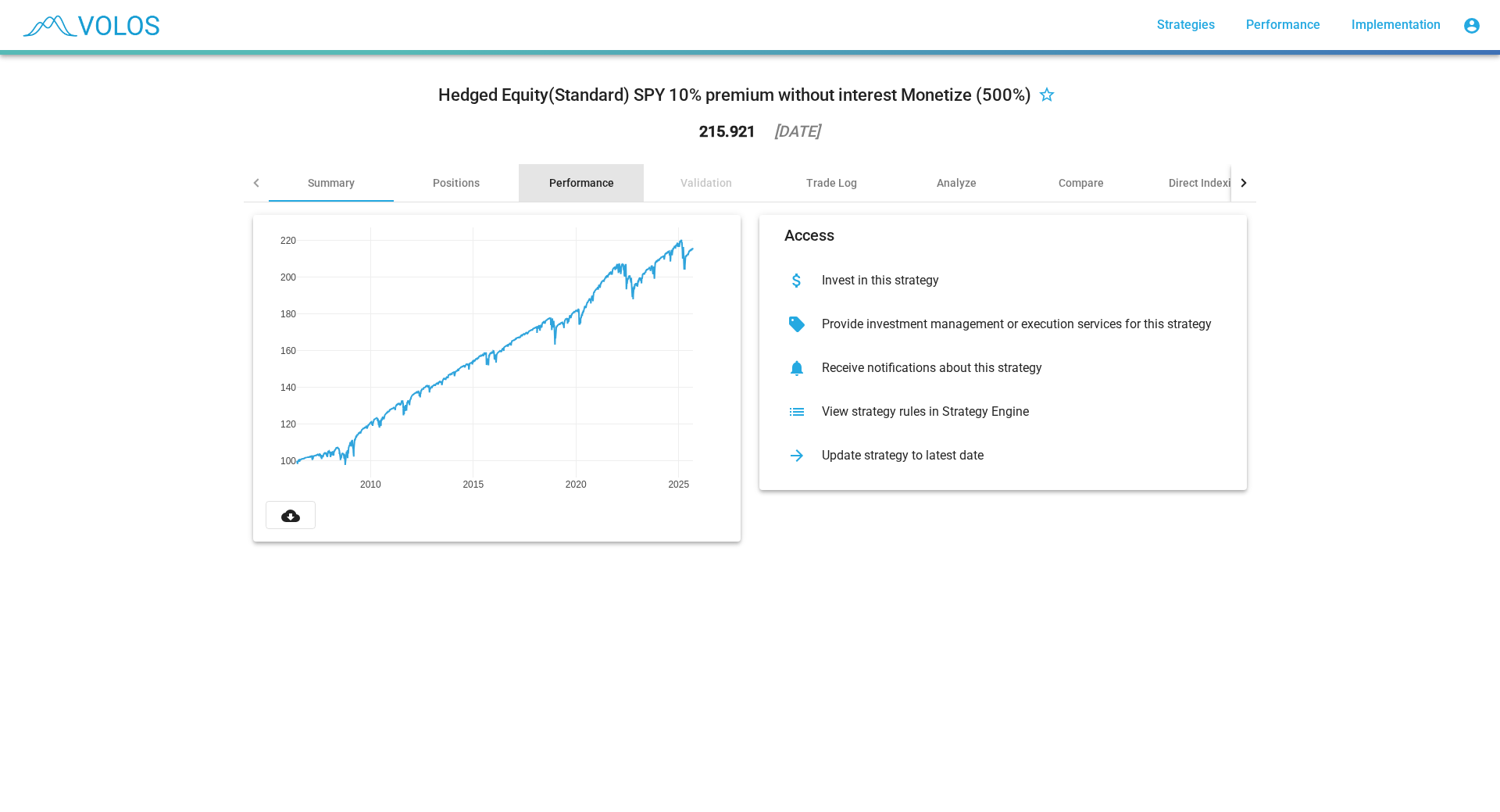
click at [595, 183] on div "Performance" at bounding box center [581, 183] width 64 height 16
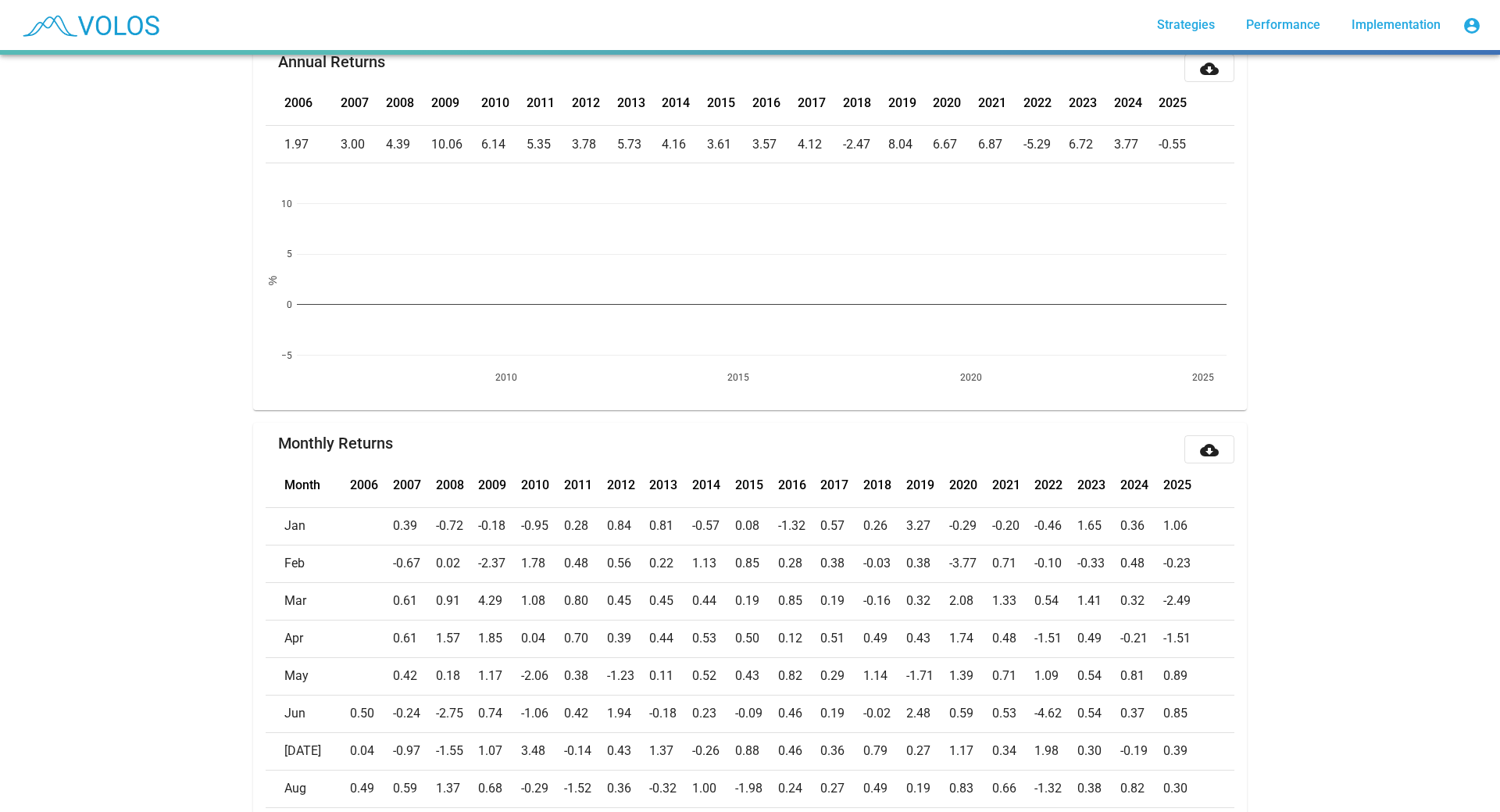
scroll to position [313, 0]
